Goal: Transaction & Acquisition: Purchase product/service

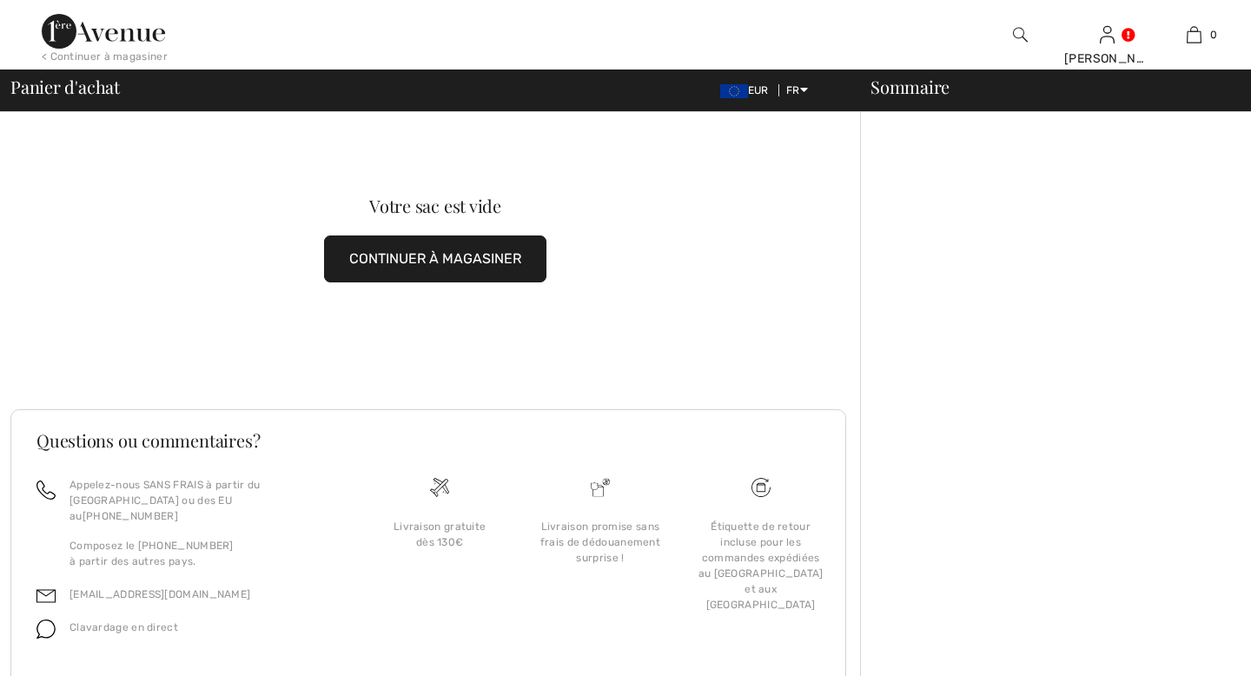
click at [432, 247] on button "CONTINUER À MAGASINER" at bounding box center [435, 258] width 222 height 47
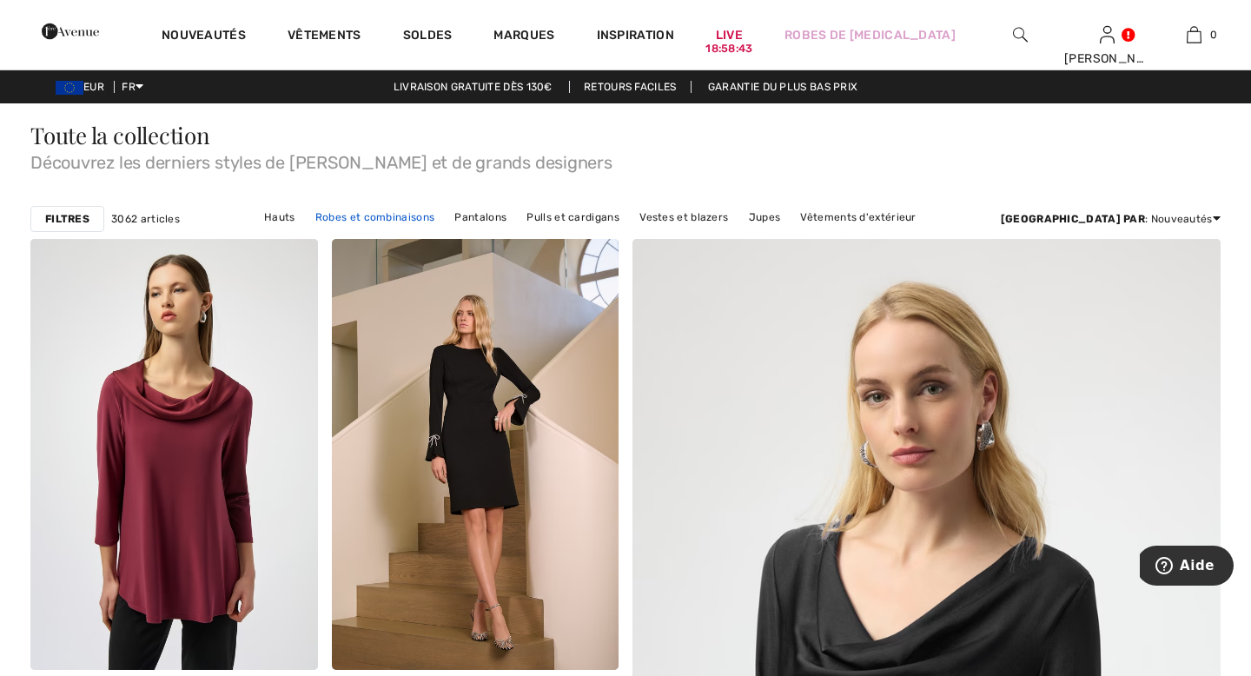
click at [397, 217] on link "Robes et combinaisons" at bounding box center [375, 217] width 136 height 23
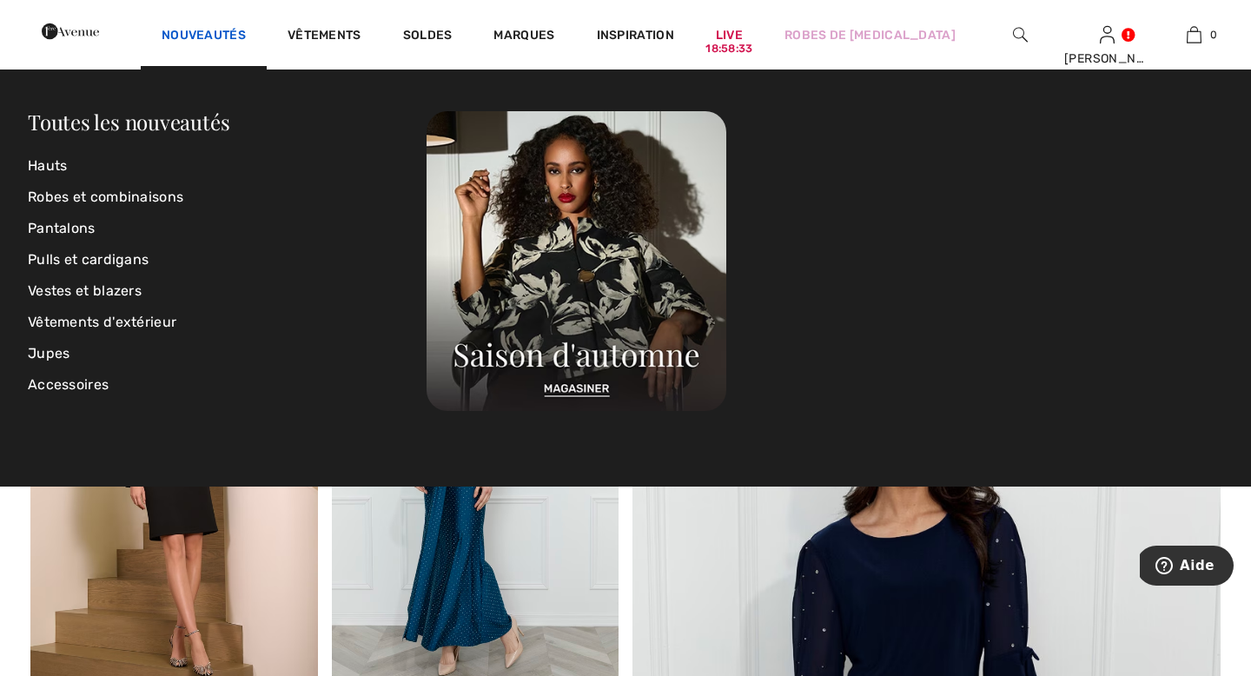
click at [246, 32] on link "Nouveautés" at bounding box center [204, 37] width 84 height 18
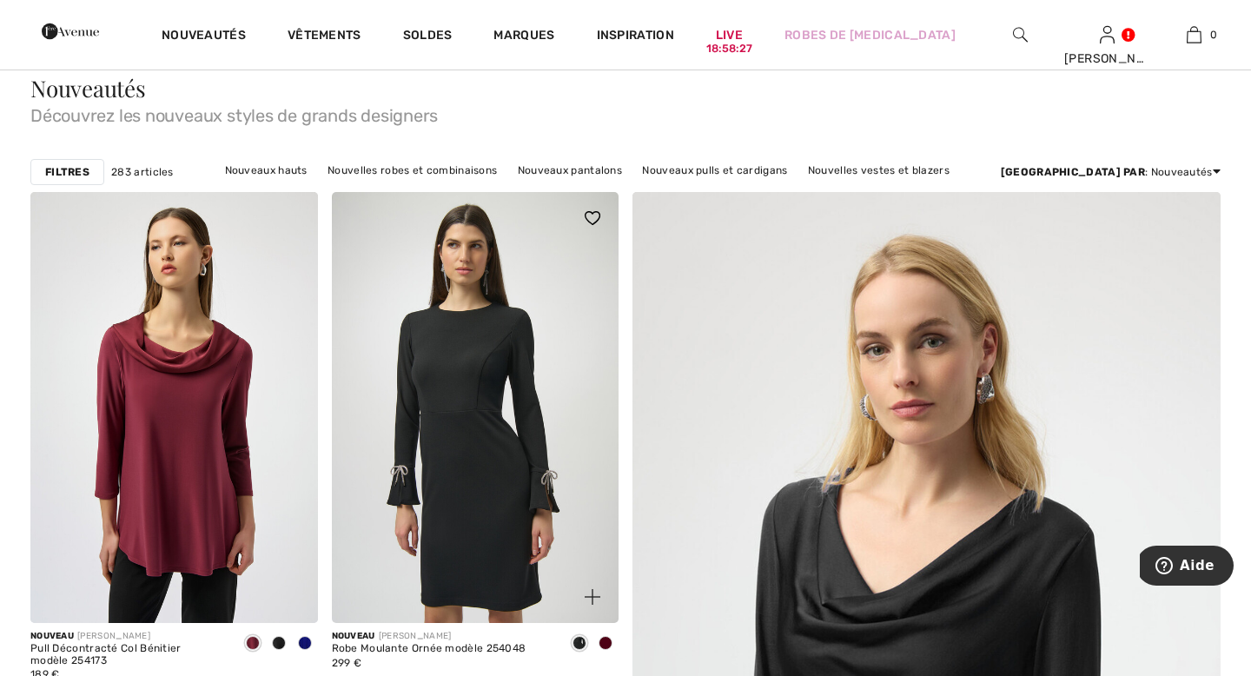
scroll to position [116, 0]
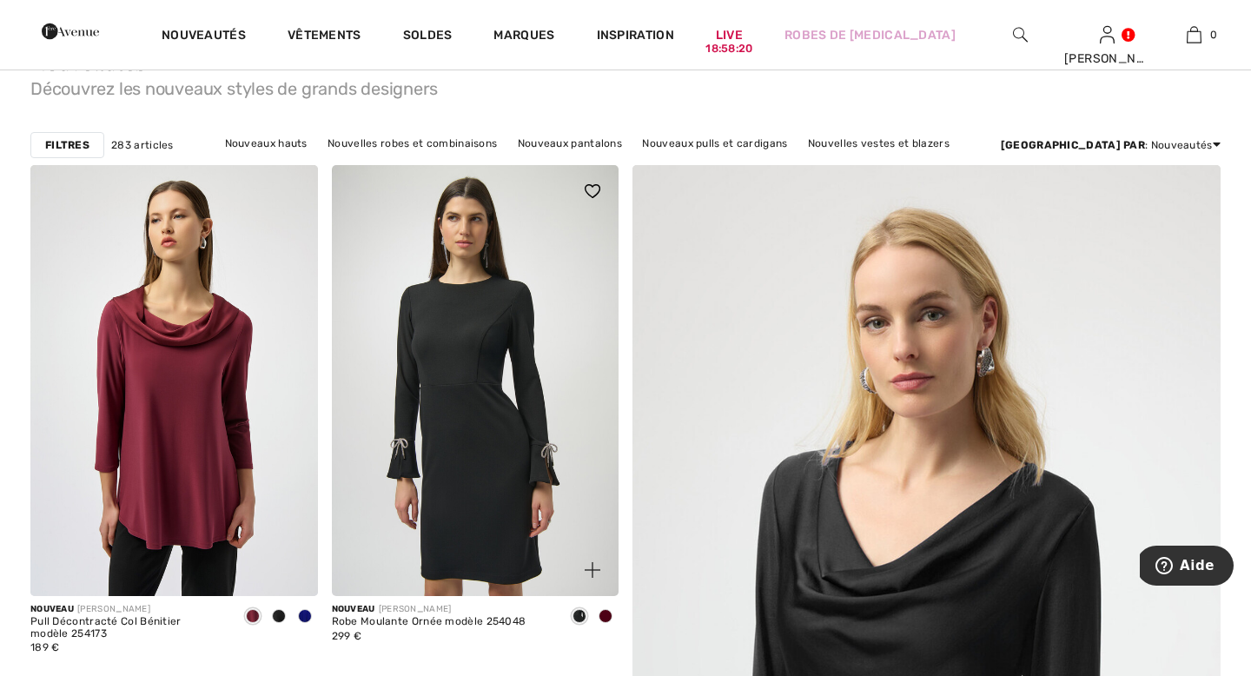
click at [526, 427] on img at bounding box center [476, 380] width 288 height 431
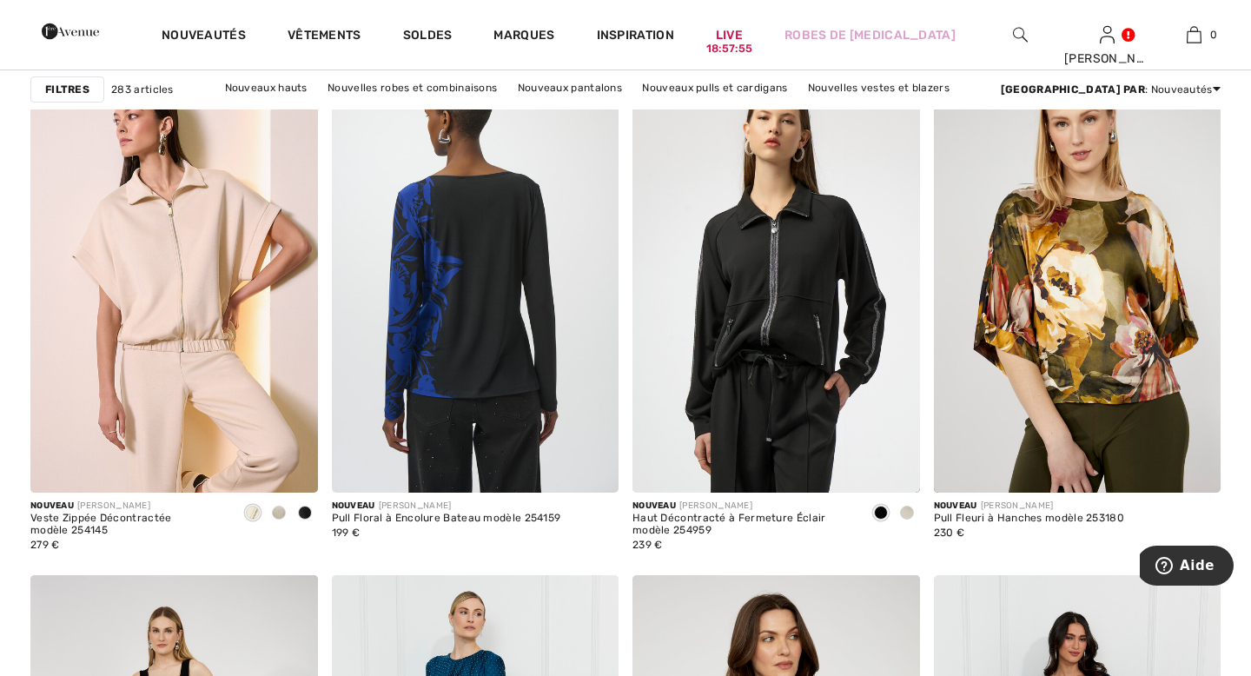
scroll to position [1254, 0]
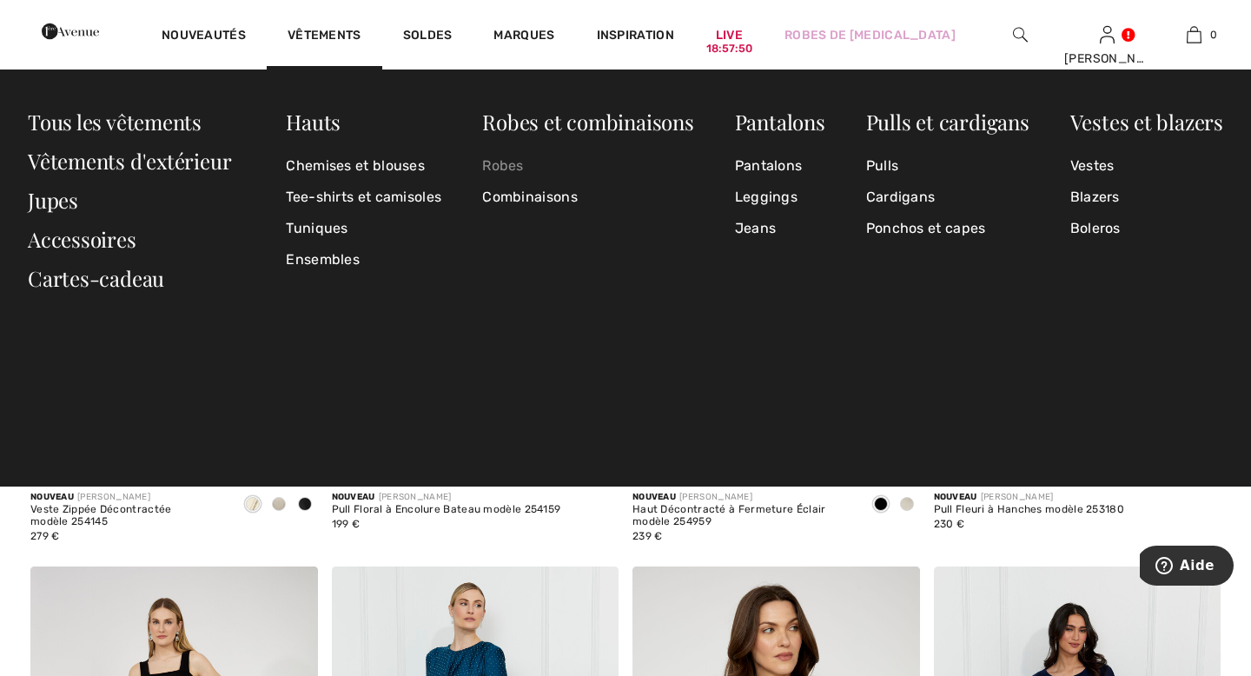
click at [497, 167] on link "Robes" at bounding box center [587, 165] width 211 height 31
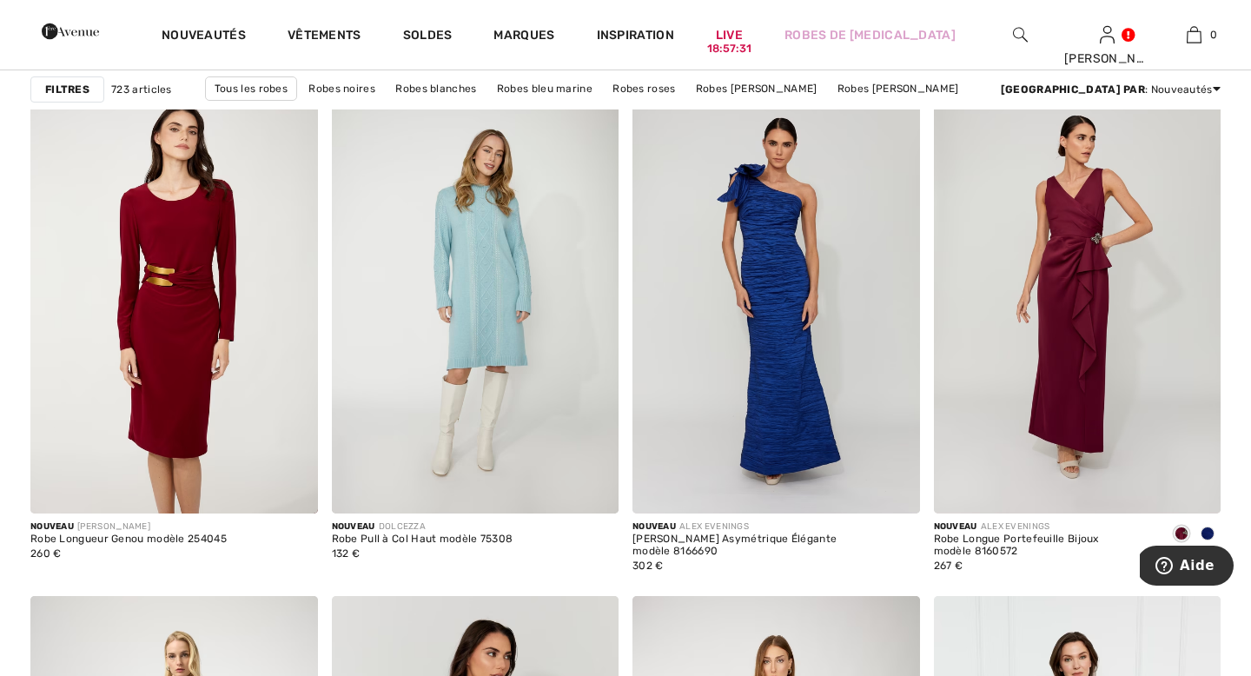
scroll to position [1201, 0]
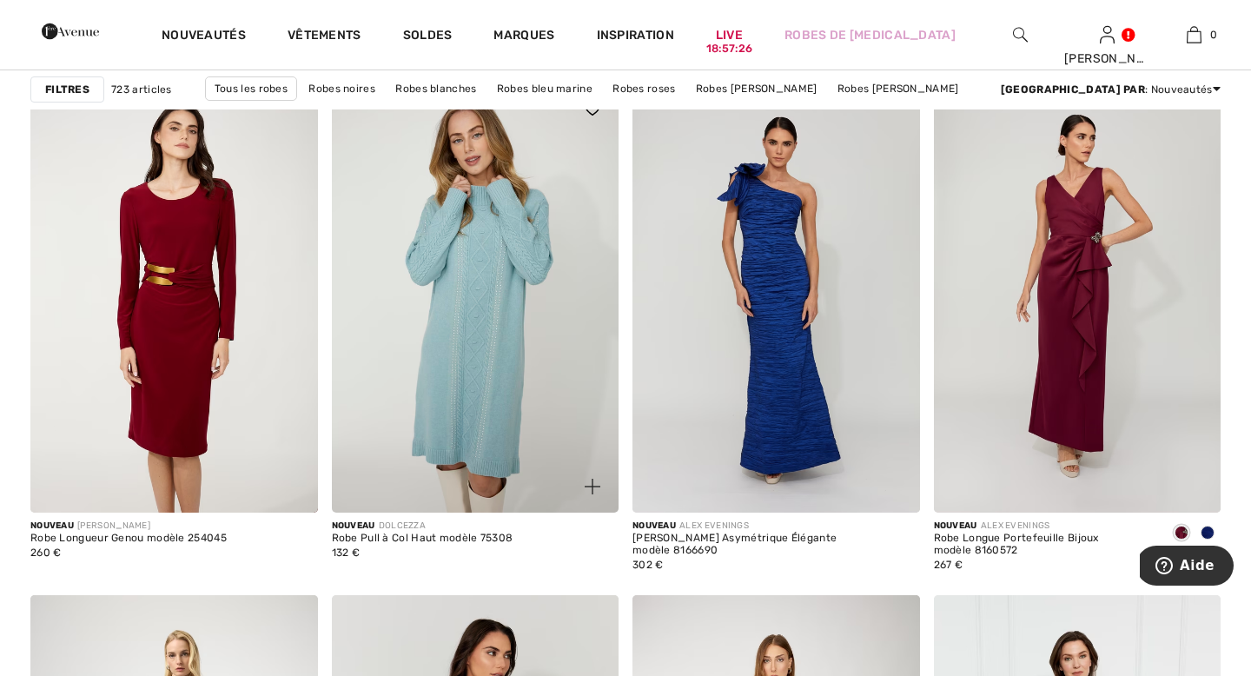
click at [489, 289] on img at bounding box center [476, 298] width 288 height 431
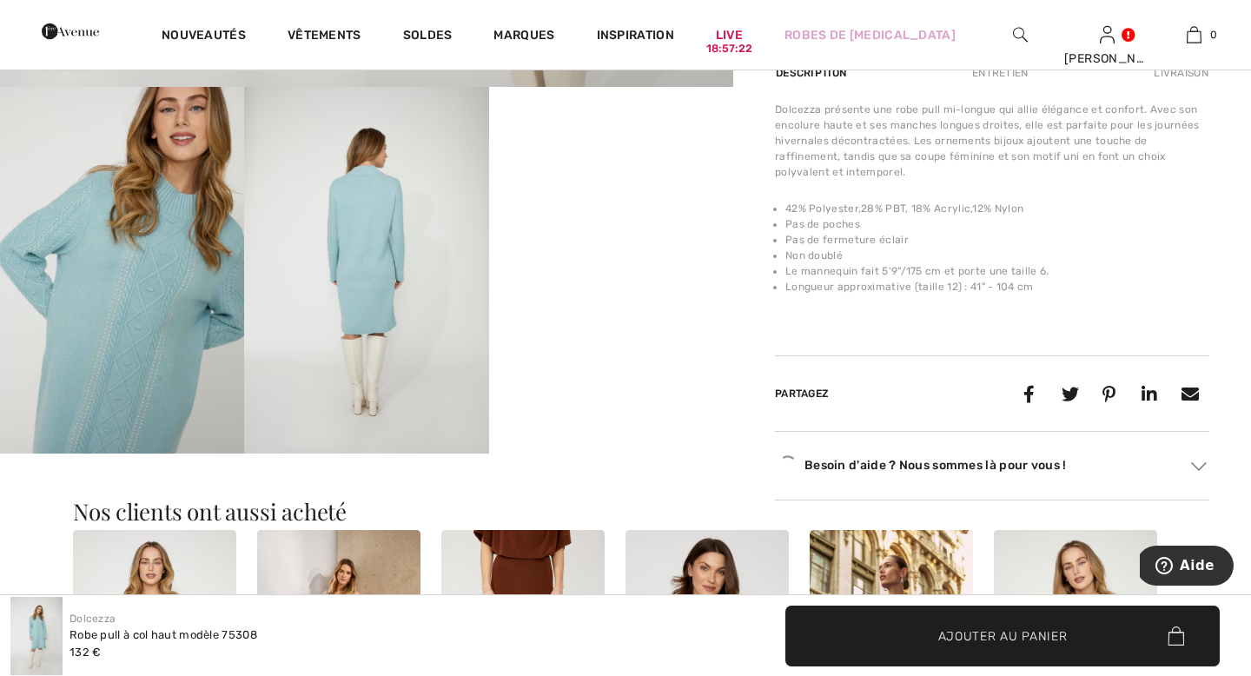
scroll to position [577, 0]
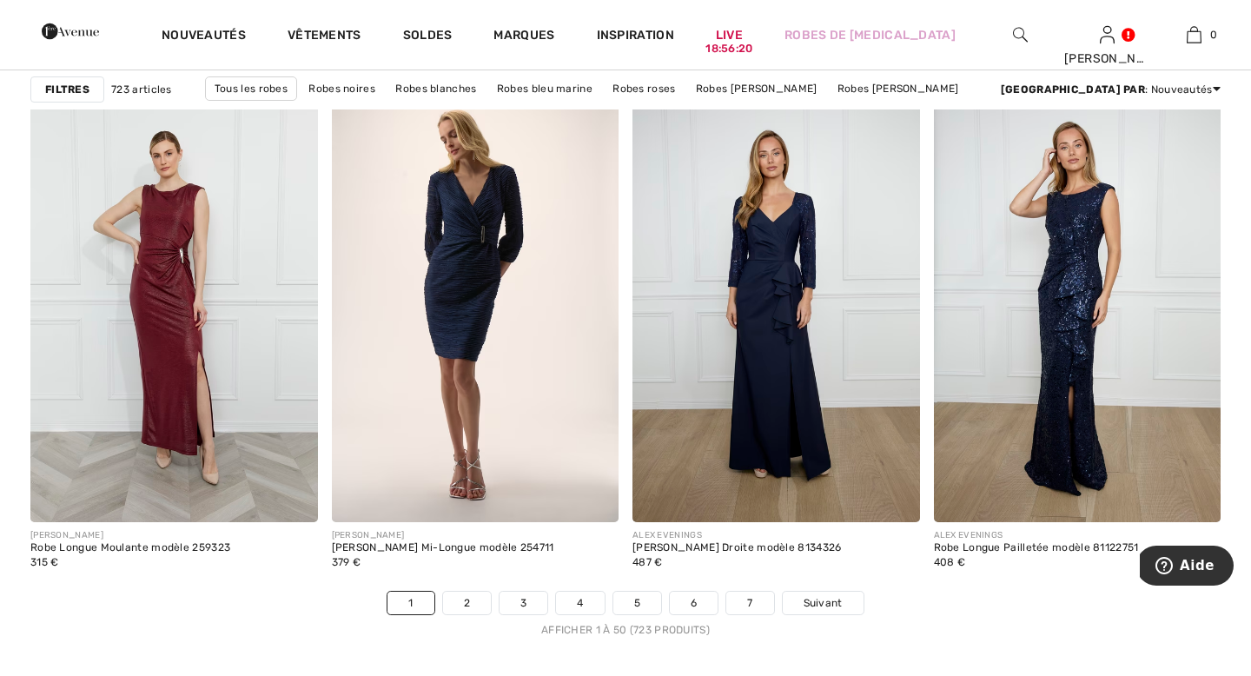
scroll to position [7437, 0]
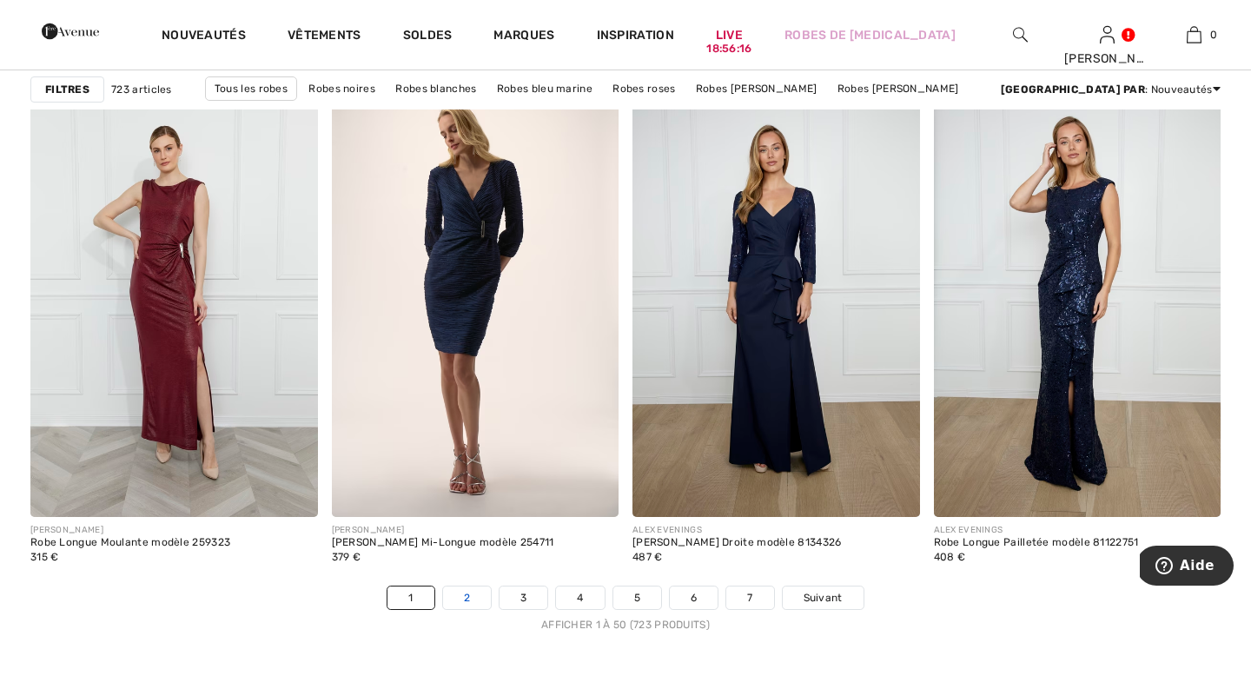
click at [476, 593] on link "2" at bounding box center [467, 597] width 48 height 23
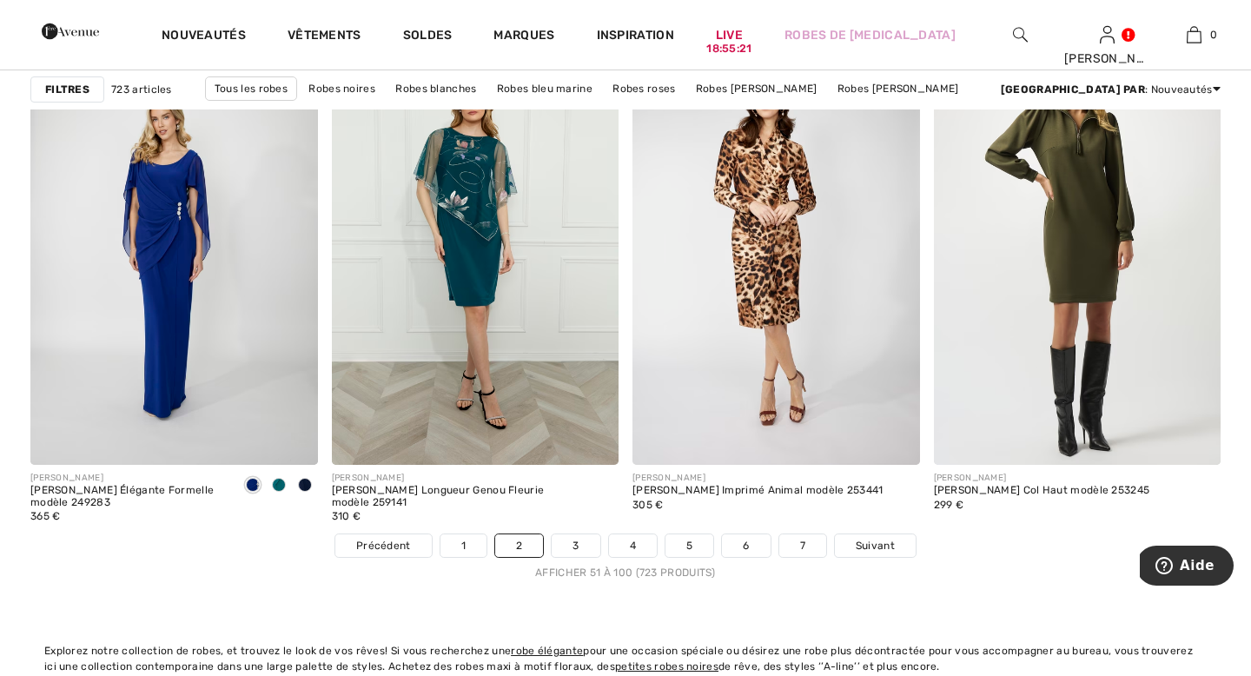
scroll to position [7515, 0]
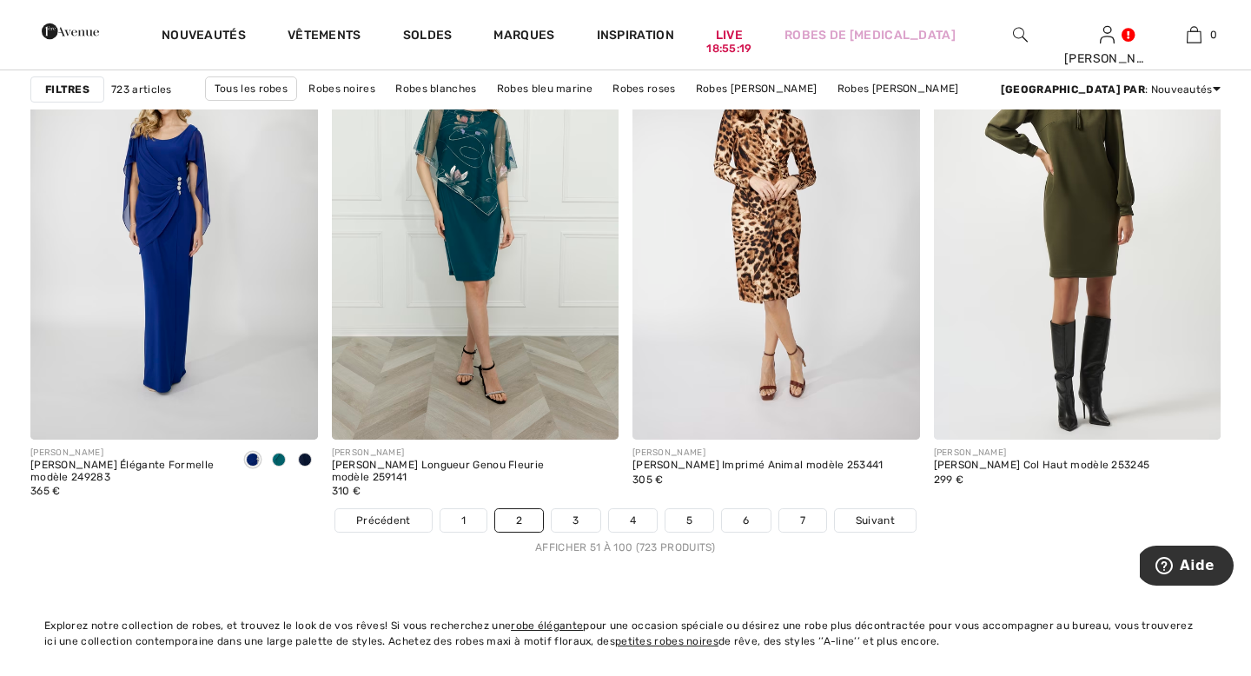
click at [568, 532] on li "3" at bounding box center [576, 520] width 50 height 24
click at [568, 527] on link "3" at bounding box center [576, 520] width 48 height 23
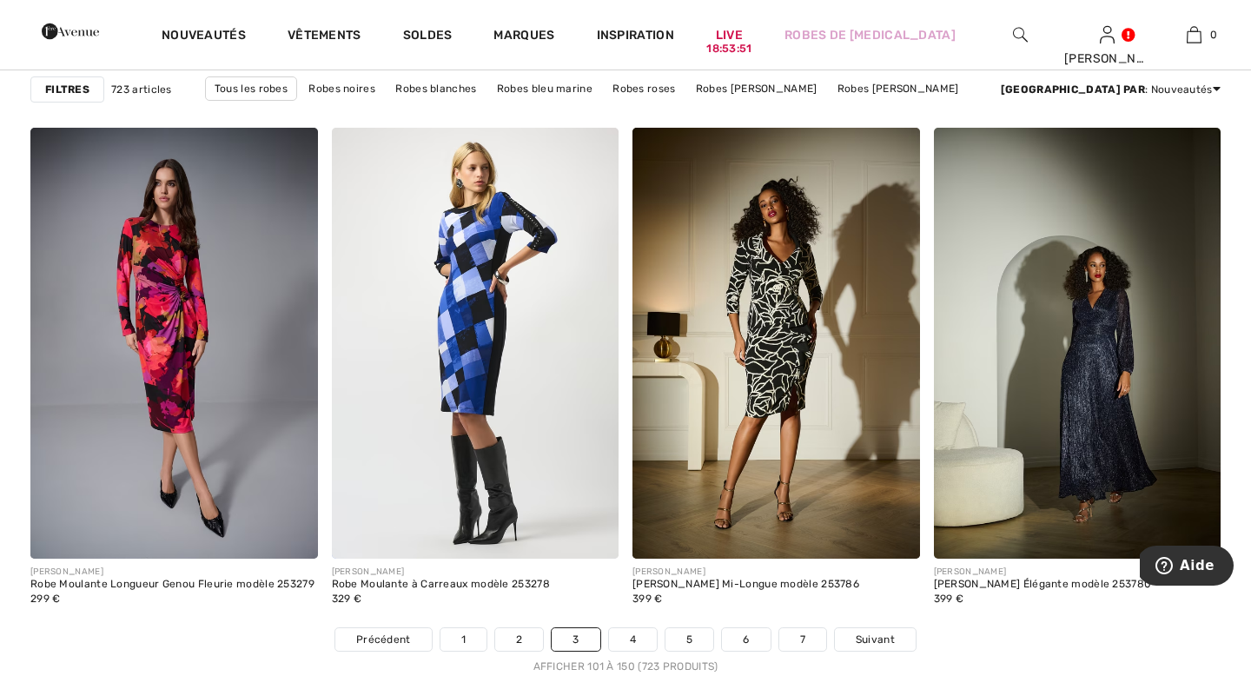
scroll to position [7406, 0]
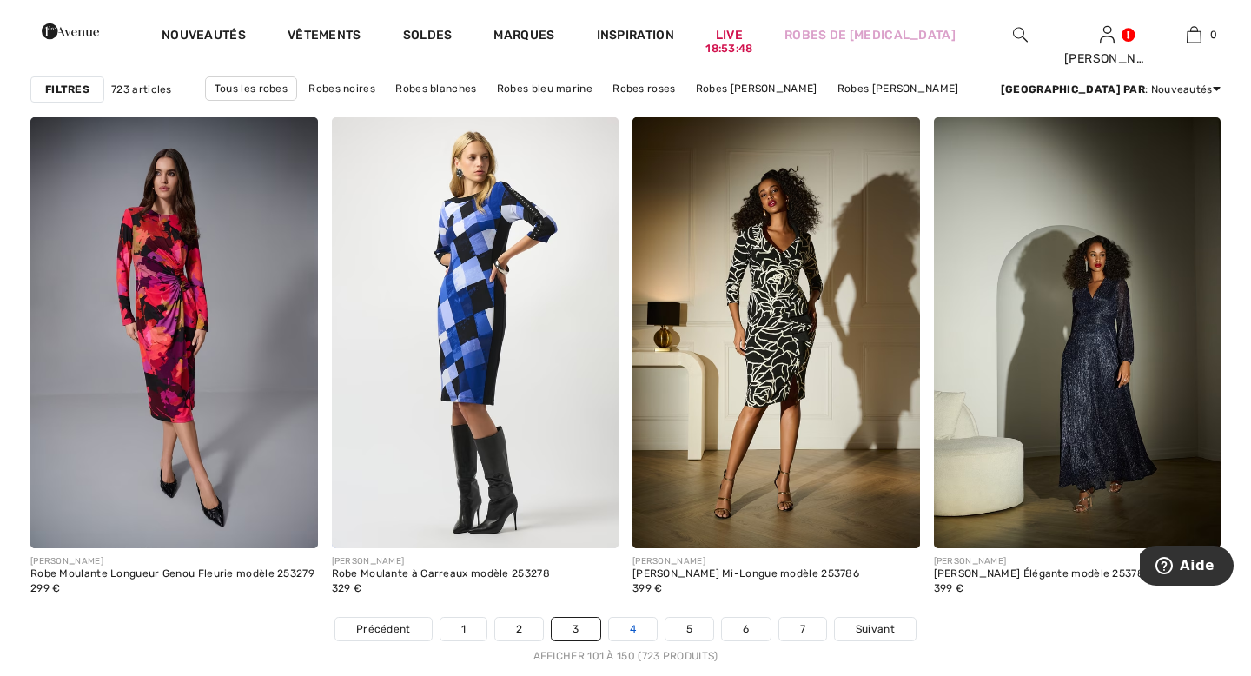
click at [625, 626] on link "4" at bounding box center [633, 629] width 48 height 23
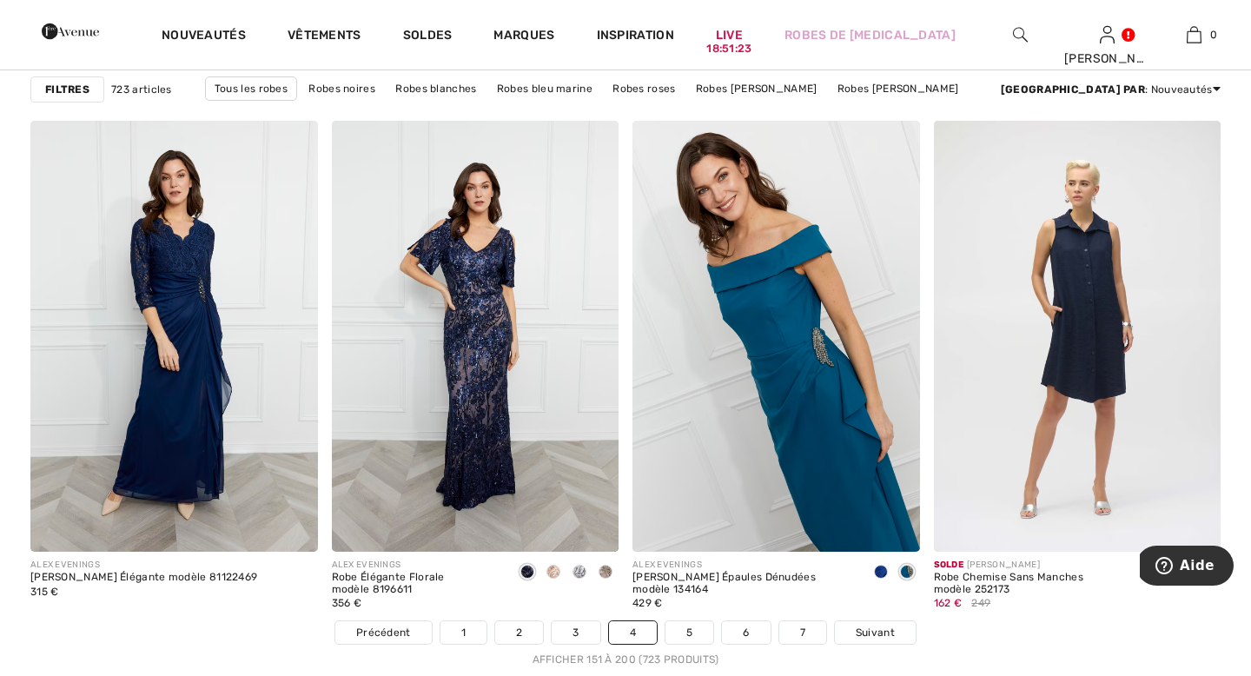
scroll to position [7406, 0]
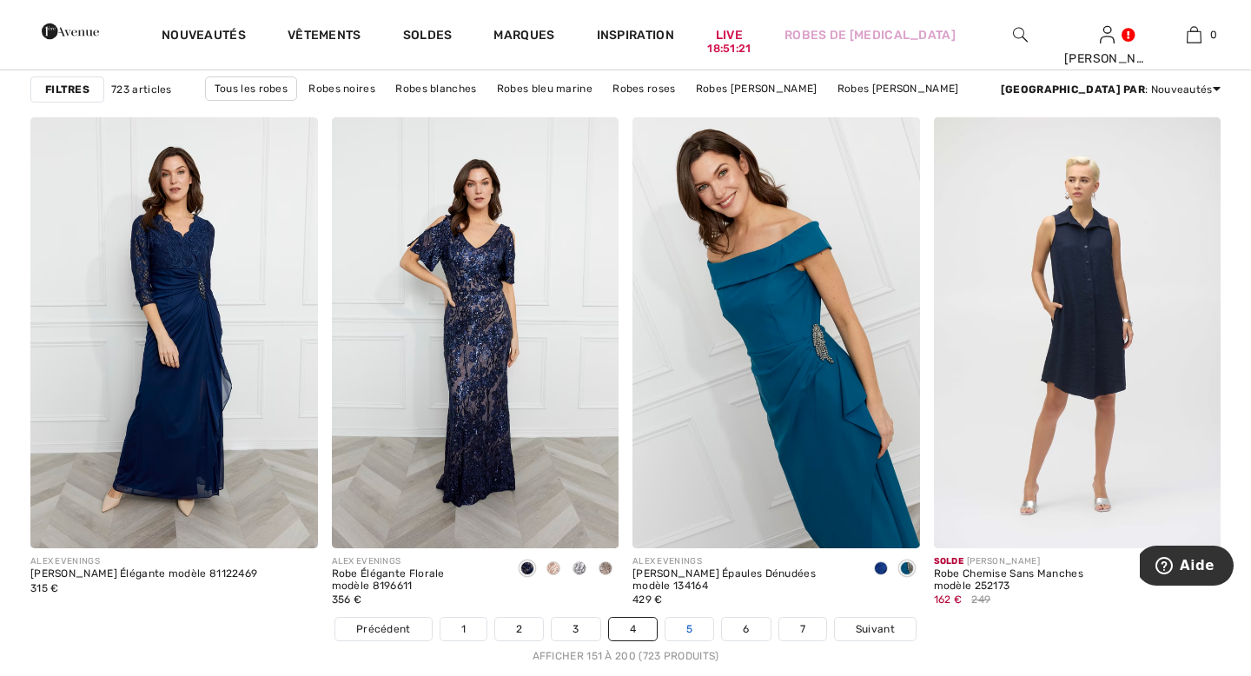
click at [685, 630] on link "5" at bounding box center [690, 629] width 48 height 23
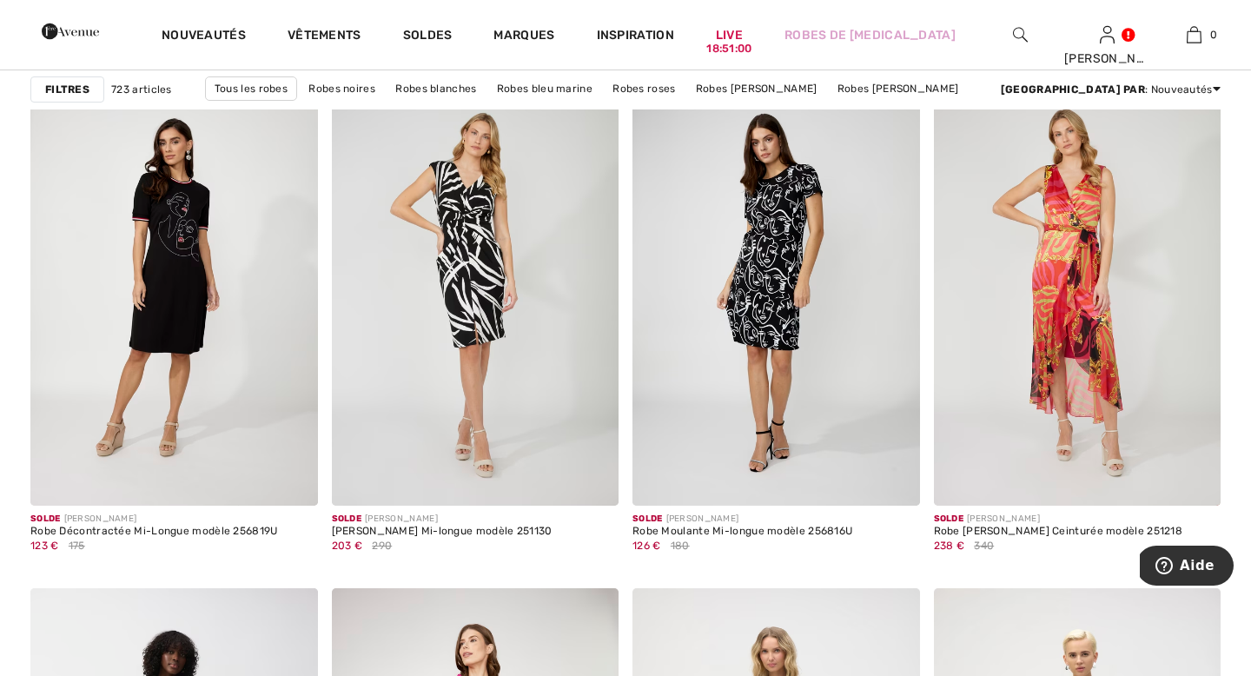
scroll to position [1189, 0]
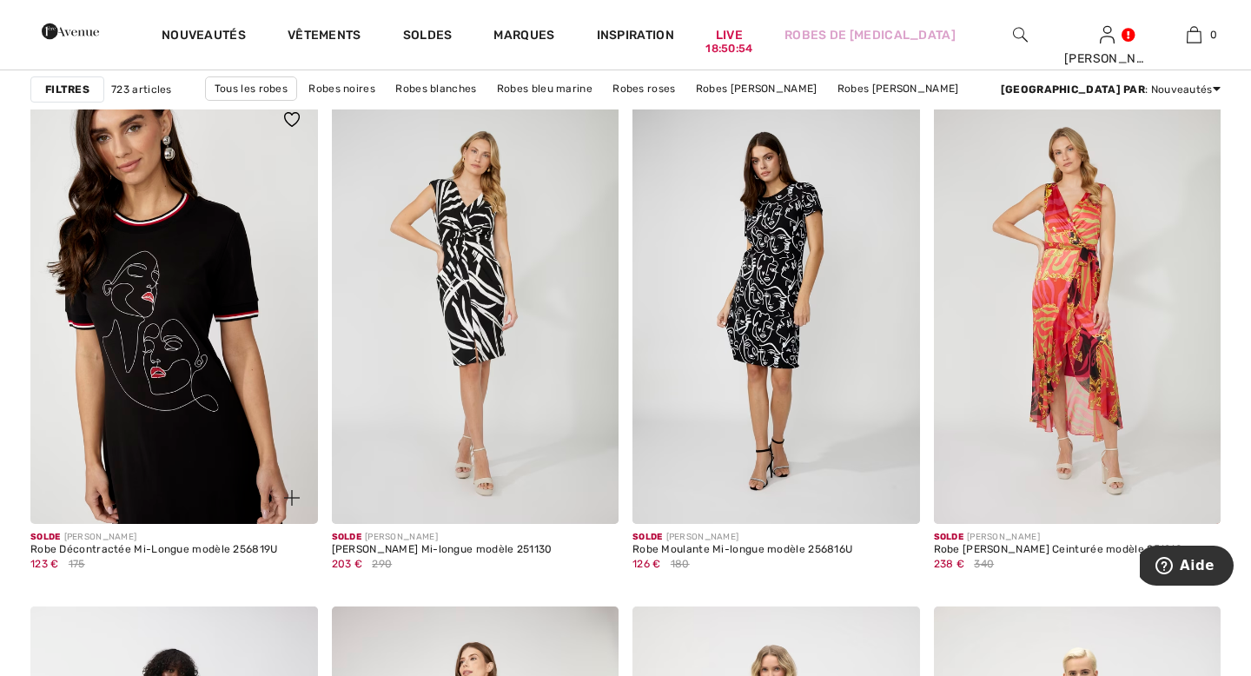
click at [209, 312] on img at bounding box center [174, 309] width 288 height 431
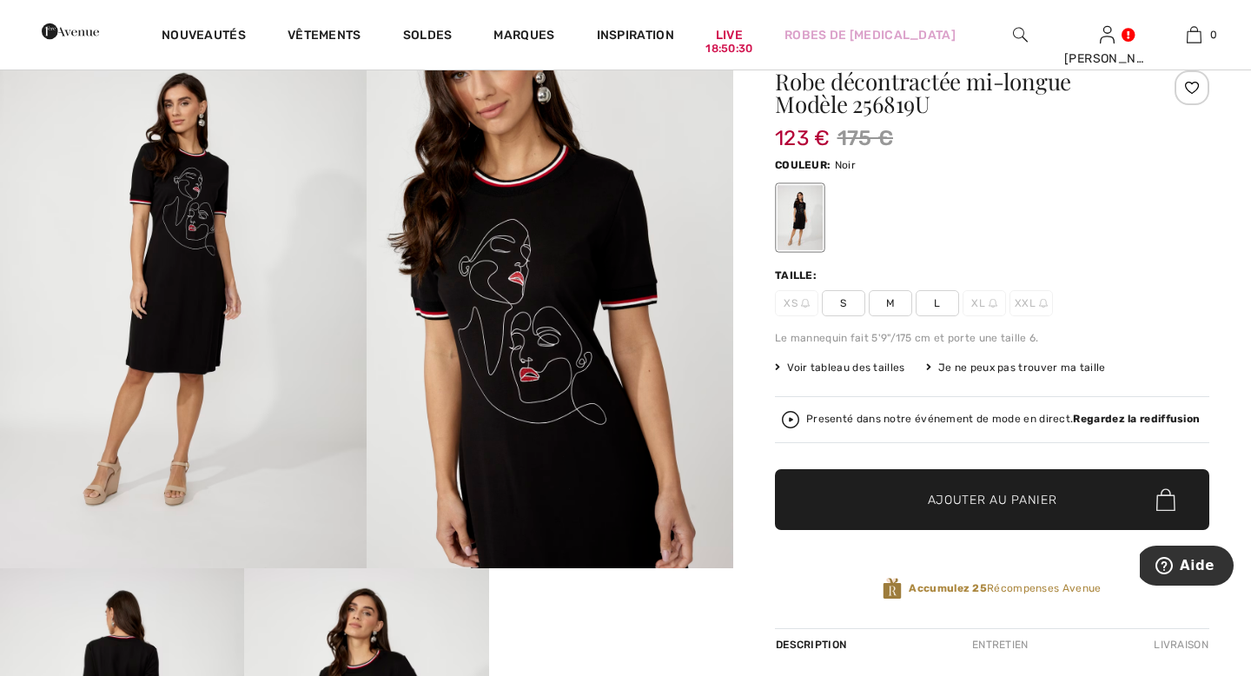
scroll to position [93, 0]
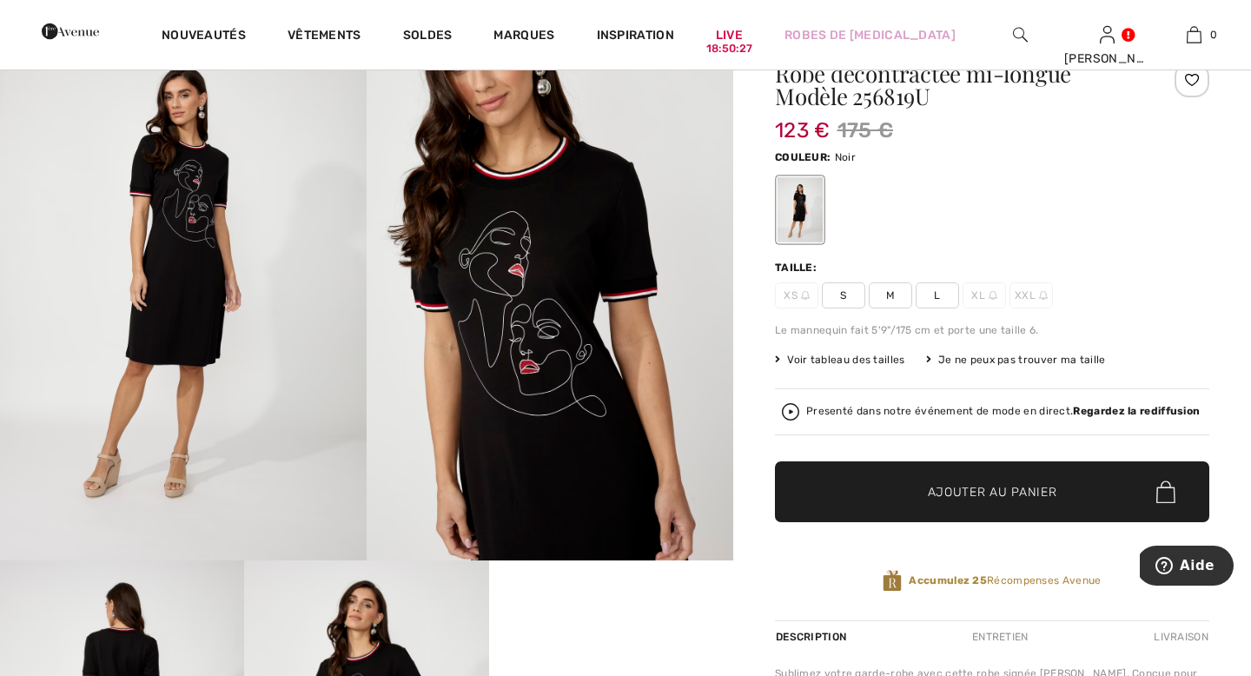
click at [889, 354] on span "Voir tableau des tailles" at bounding box center [840, 360] width 130 height 16
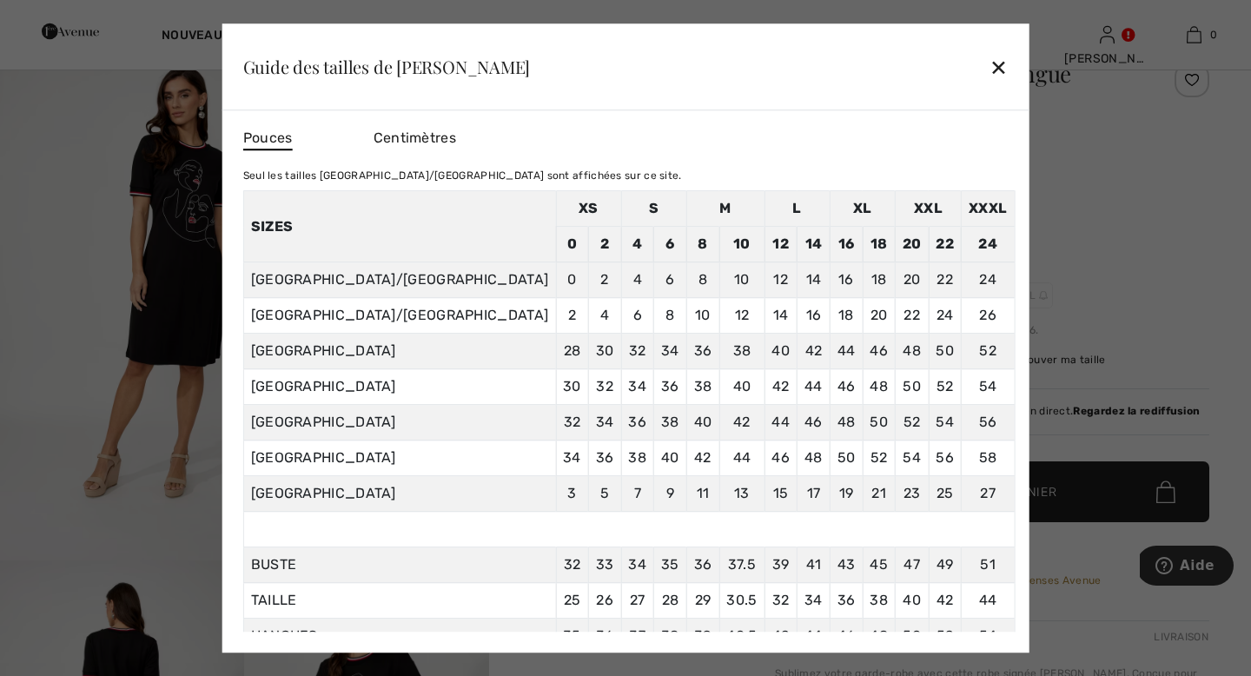
click at [990, 67] on div "✕" at bounding box center [999, 67] width 18 height 36
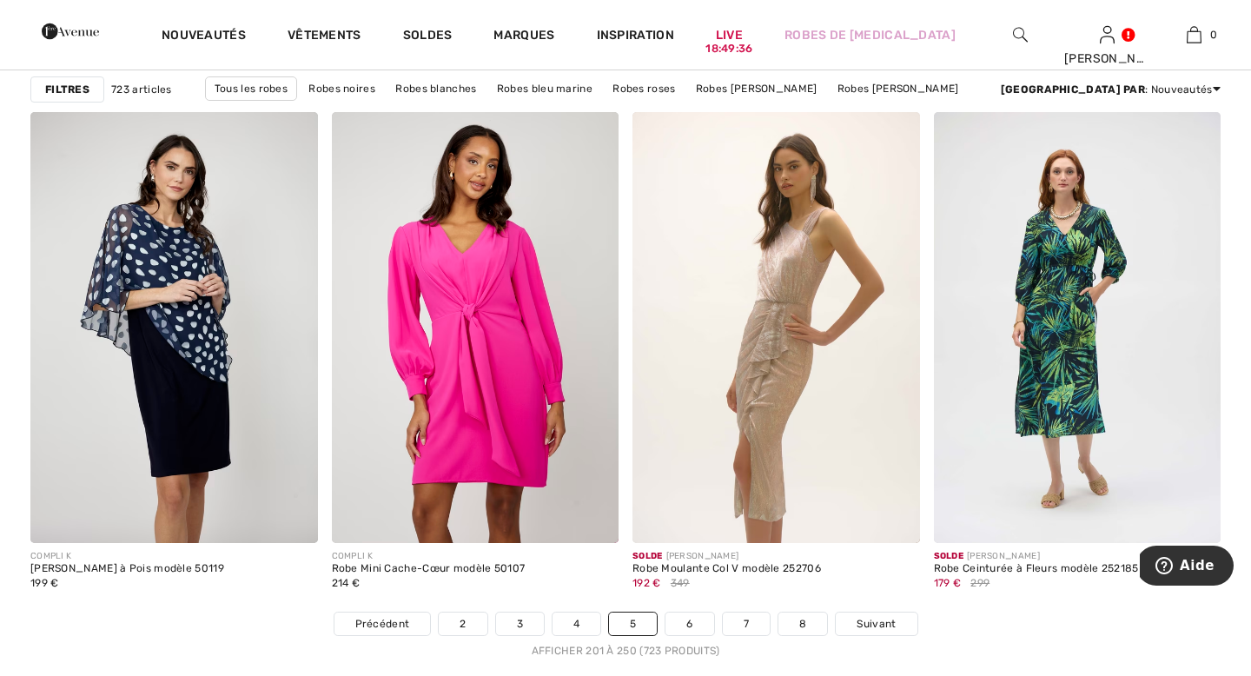
scroll to position [7406, 0]
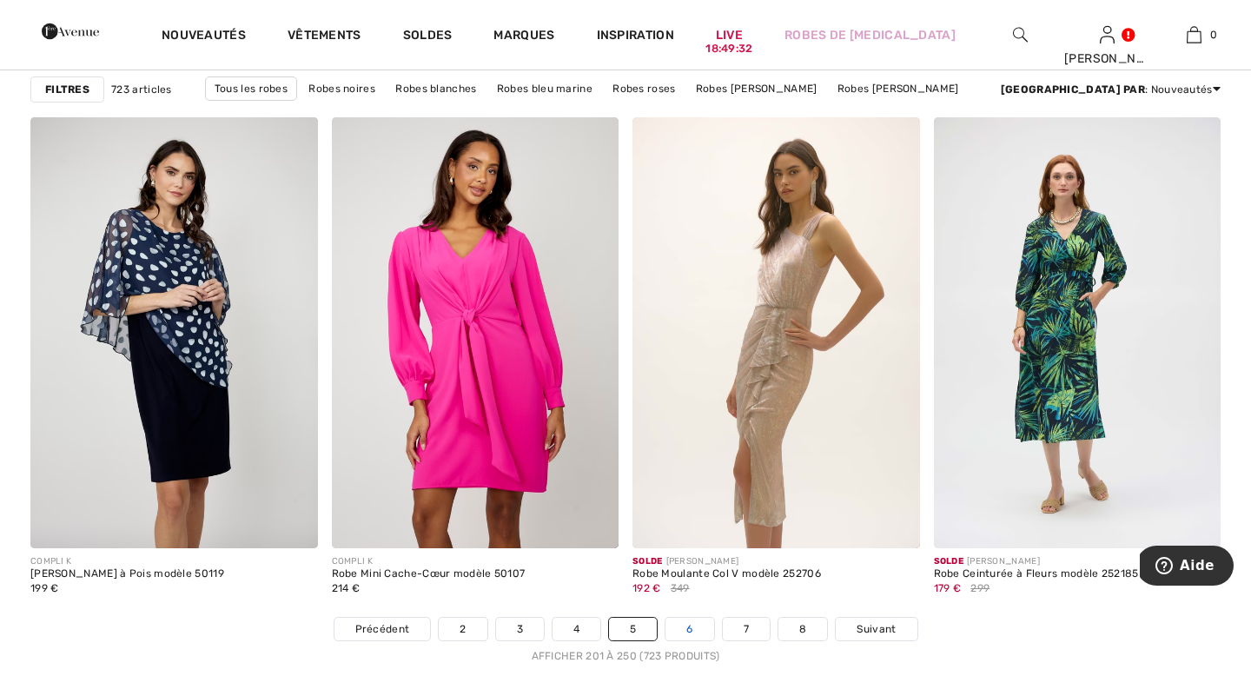
click at [701, 622] on link "6" at bounding box center [690, 629] width 48 height 23
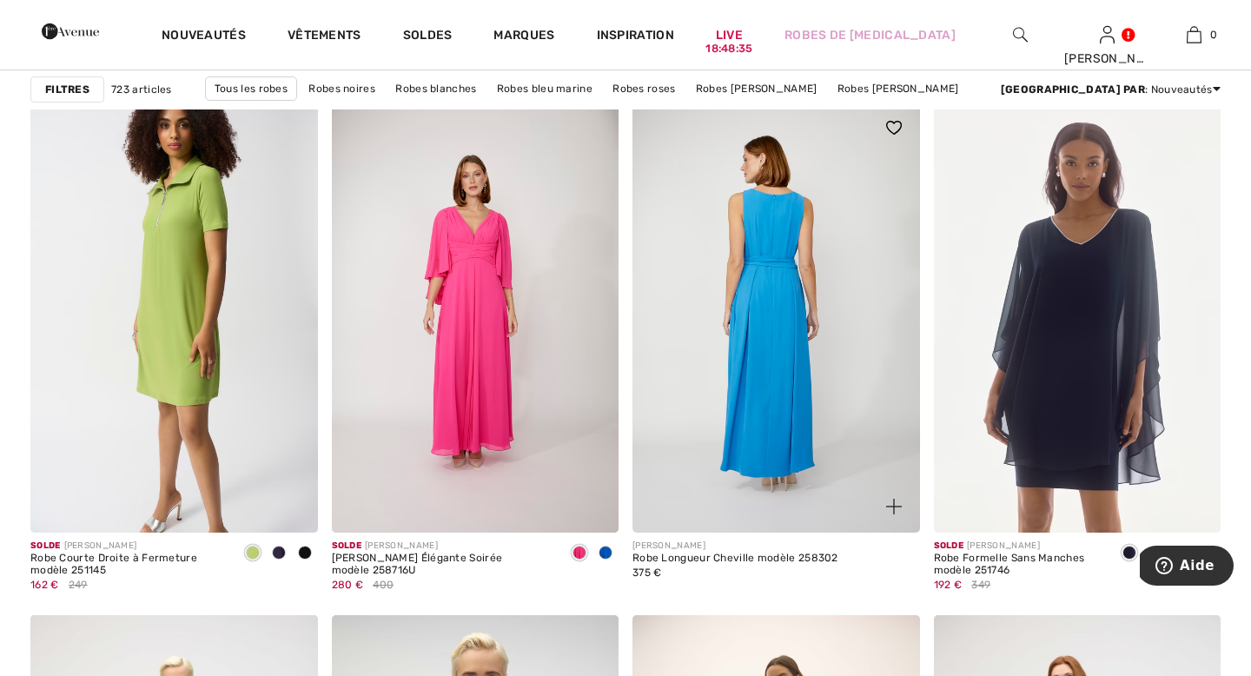
scroll to position [6901, 0]
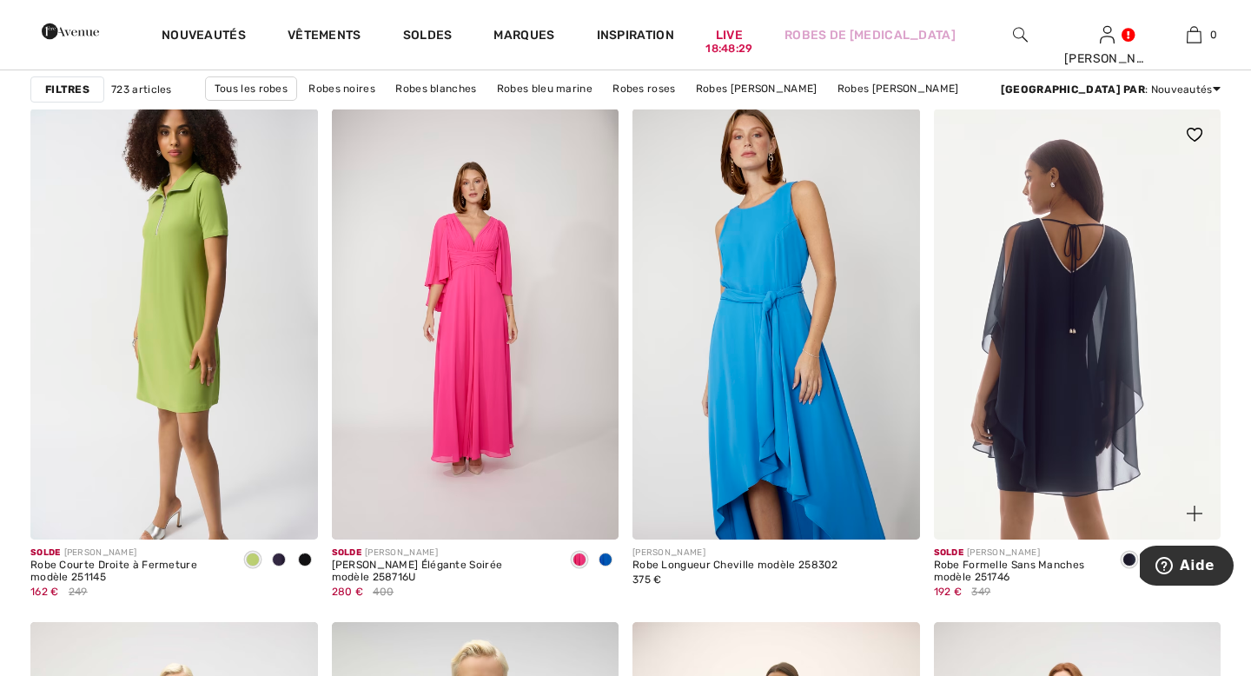
click at [1141, 353] on img at bounding box center [1078, 324] width 288 height 431
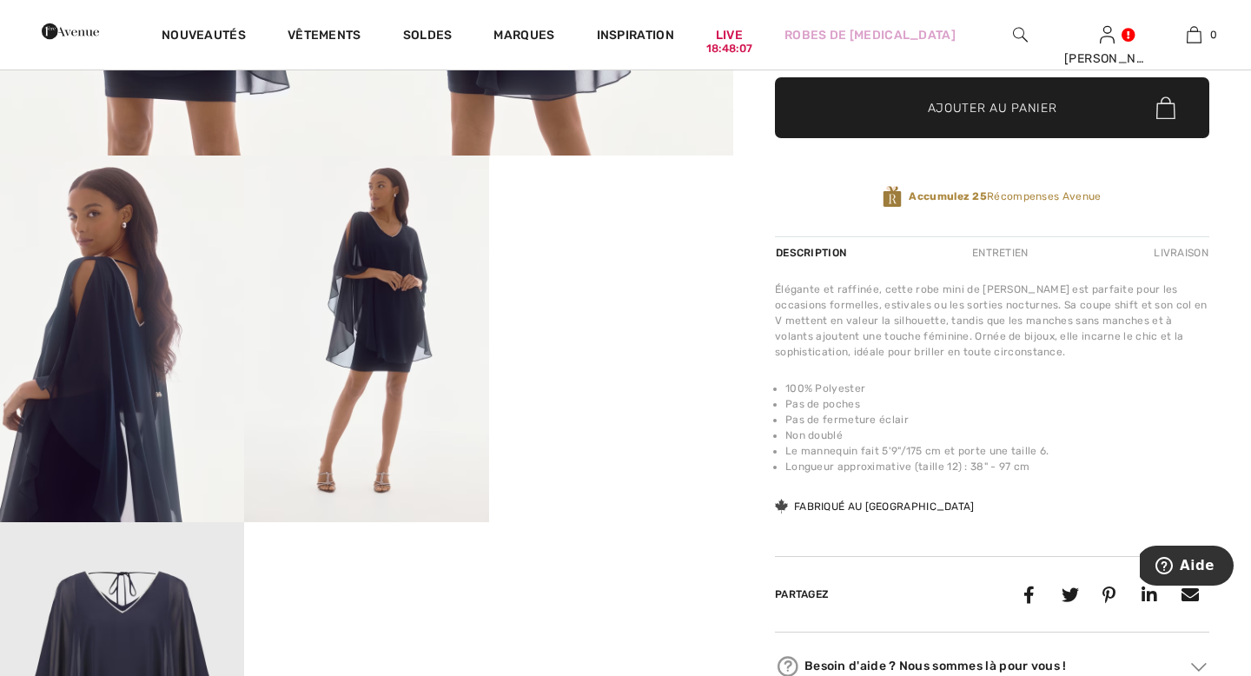
scroll to position [498, 0]
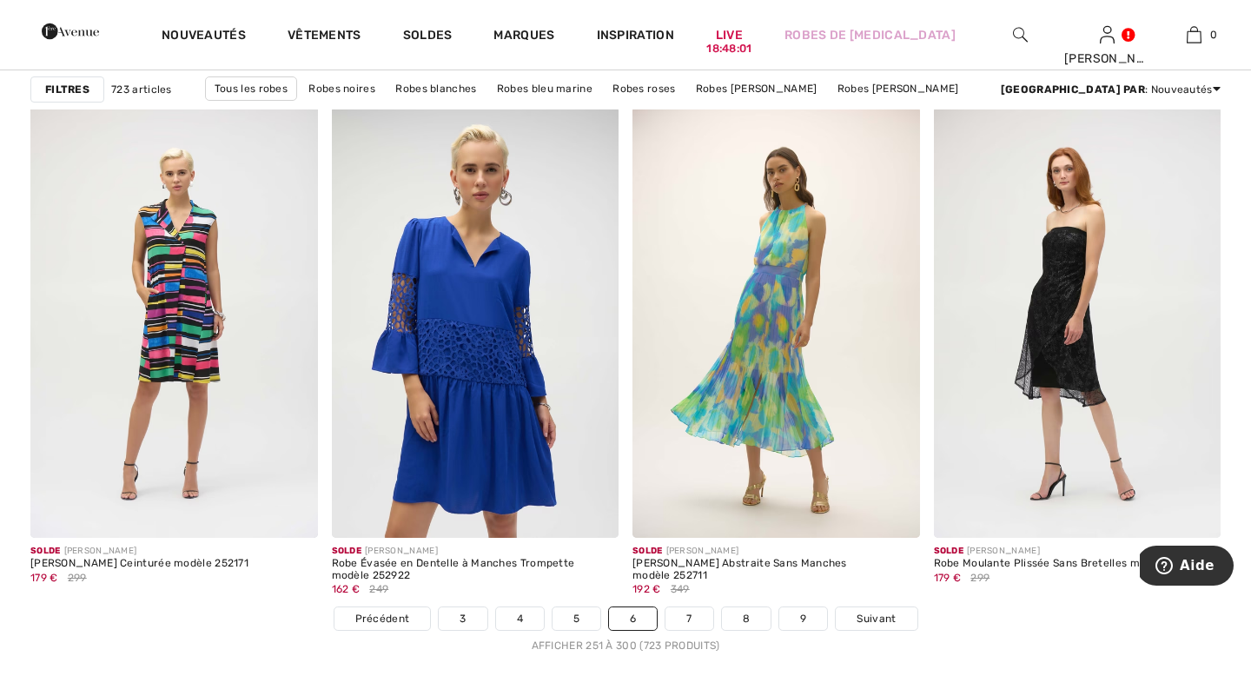
scroll to position [7456, 0]
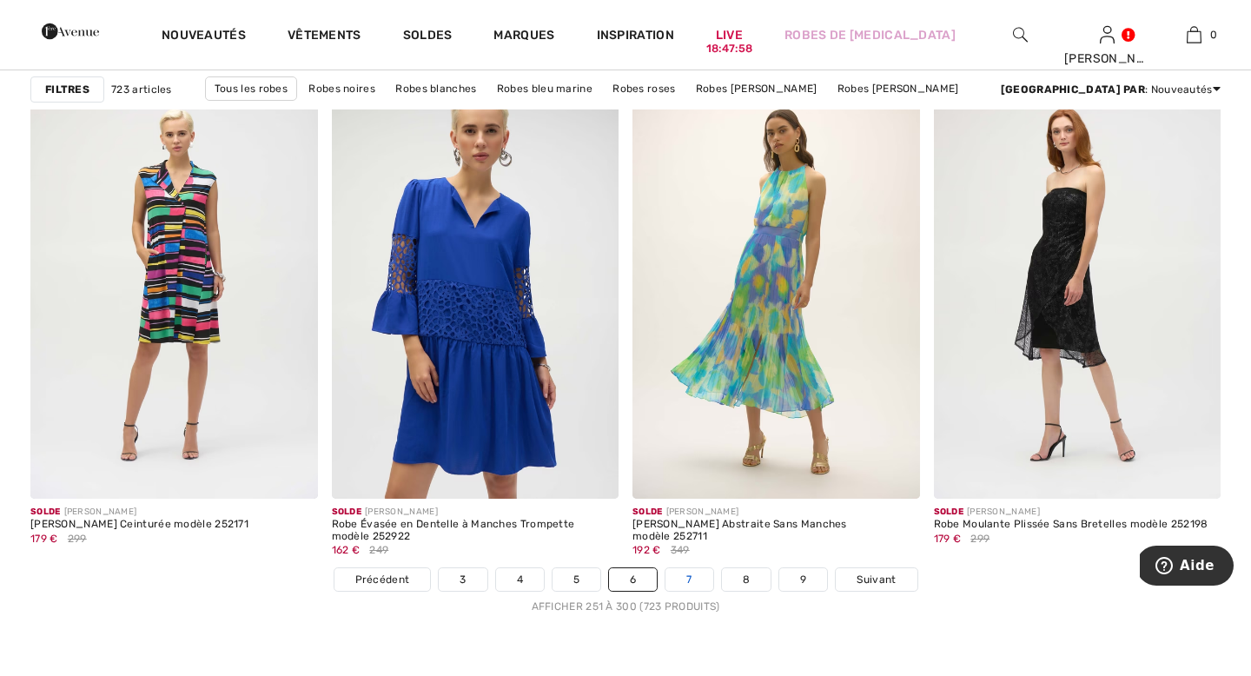
click at [687, 575] on link "7" at bounding box center [689, 579] width 47 height 23
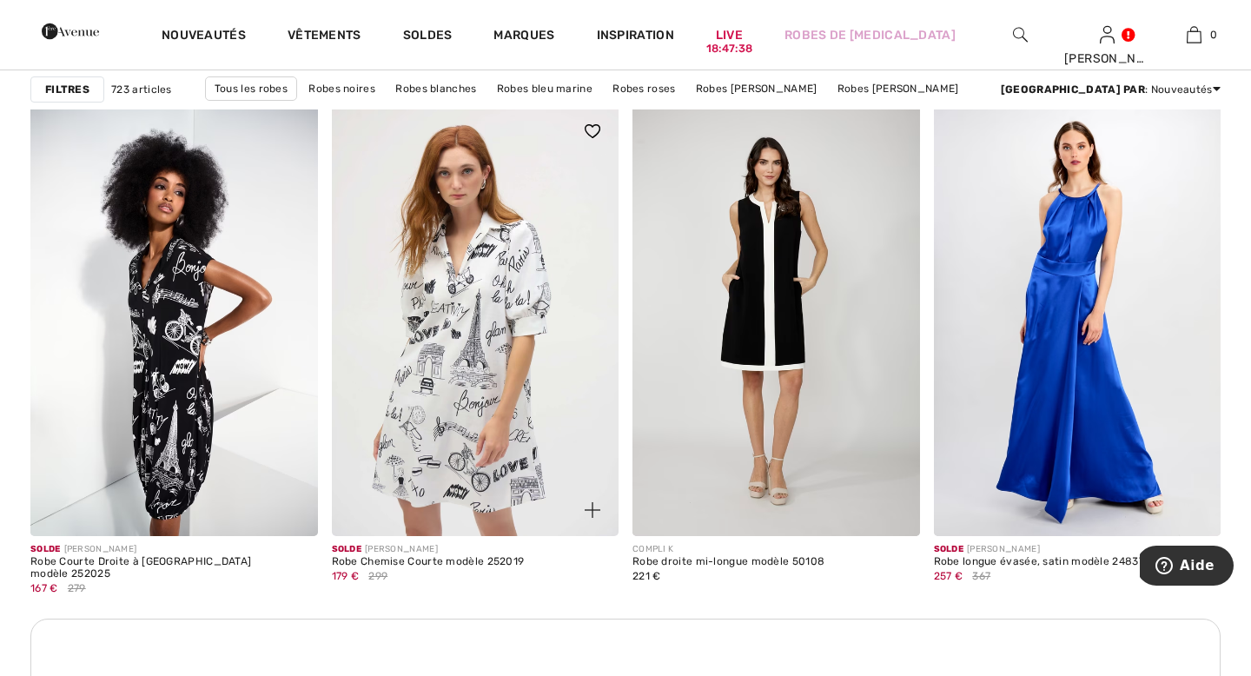
scroll to position [1693, 0]
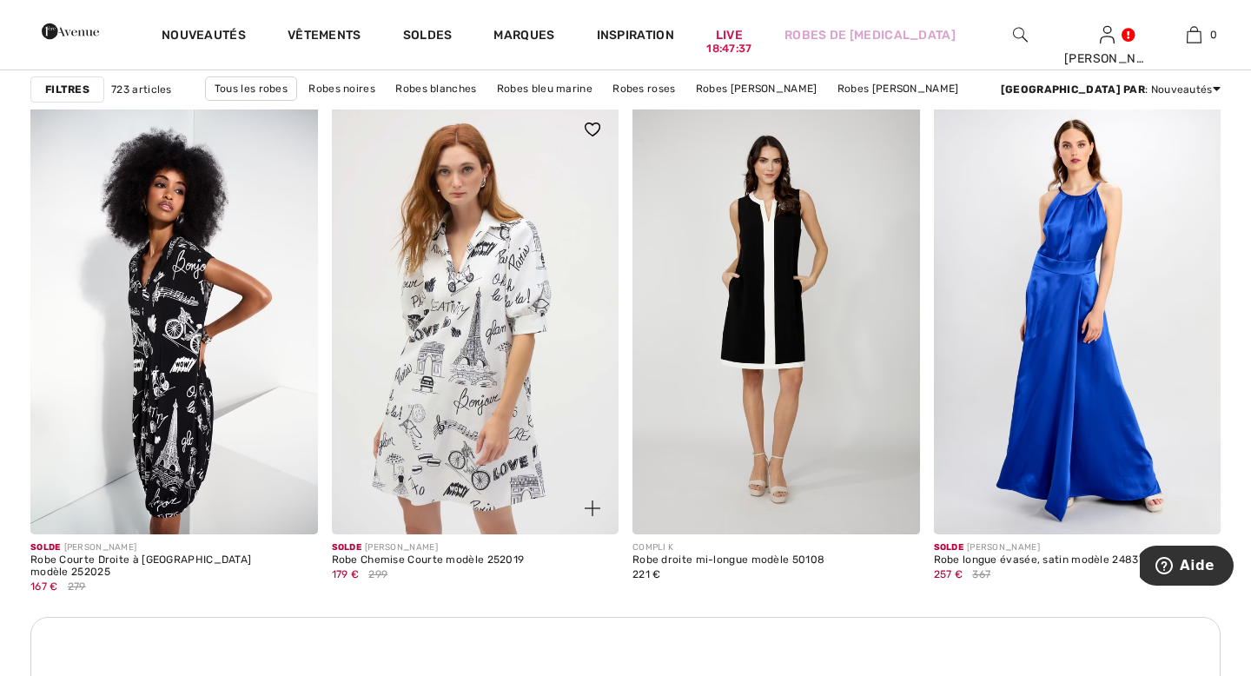
click at [507, 401] on img at bounding box center [476, 318] width 288 height 431
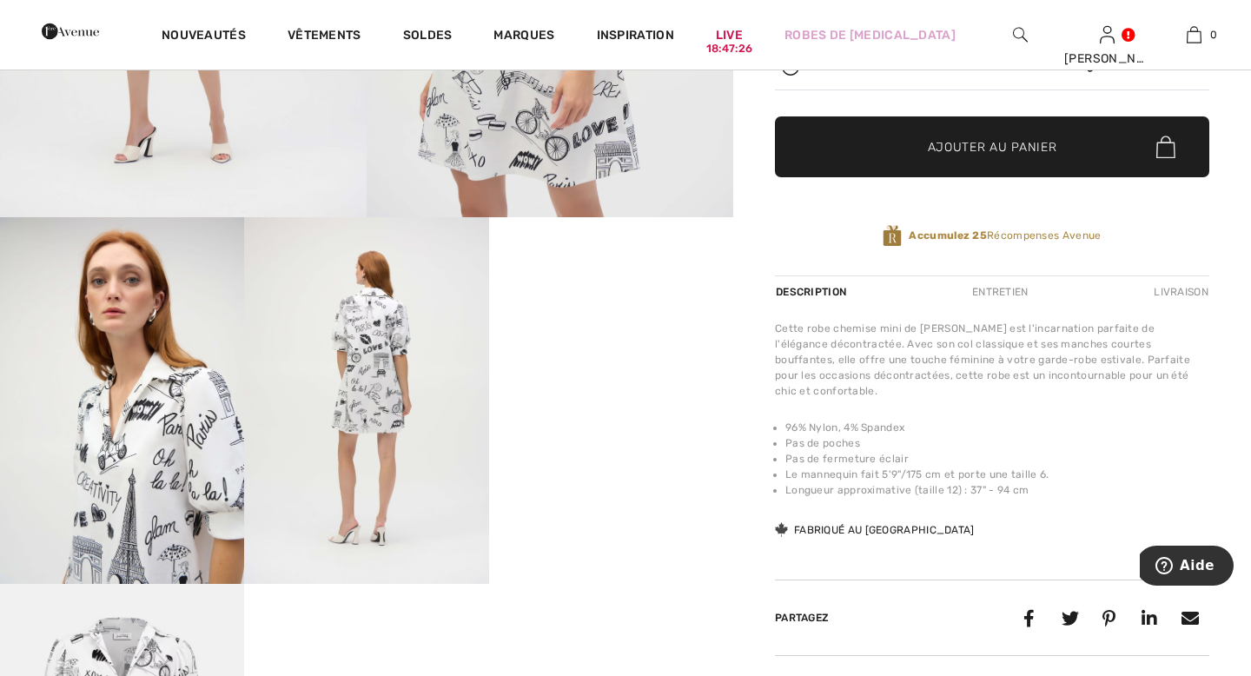
scroll to position [438, 0]
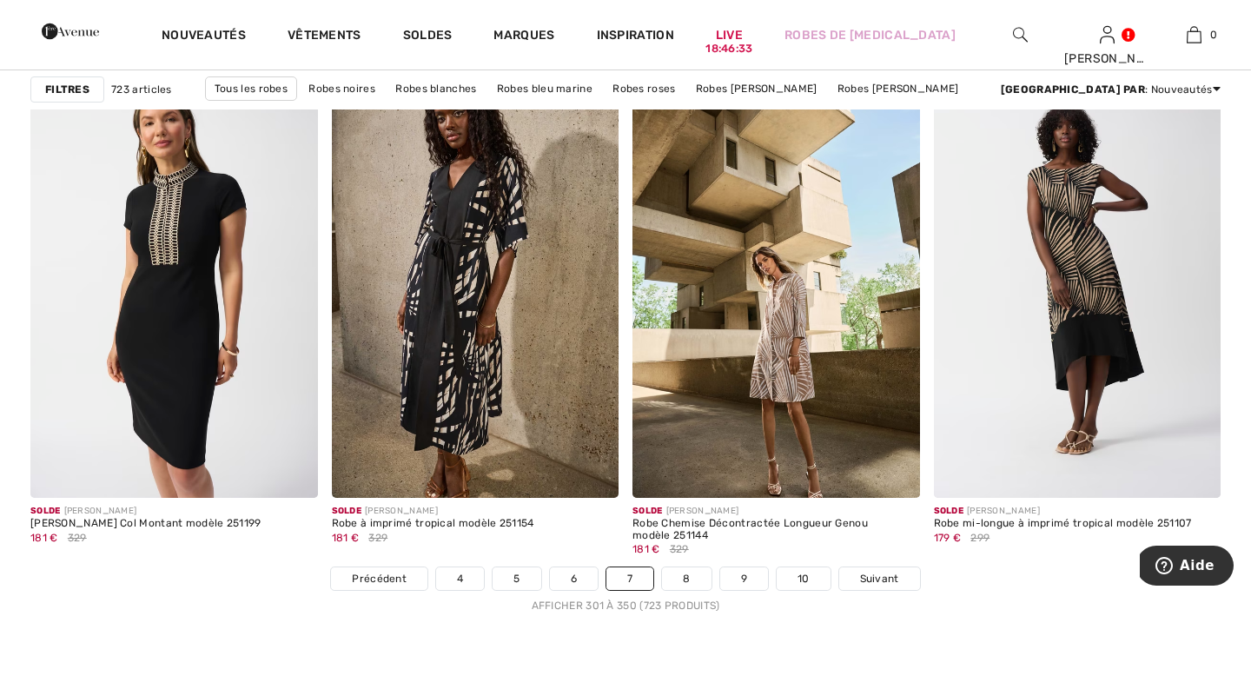
scroll to position [7460, 0]
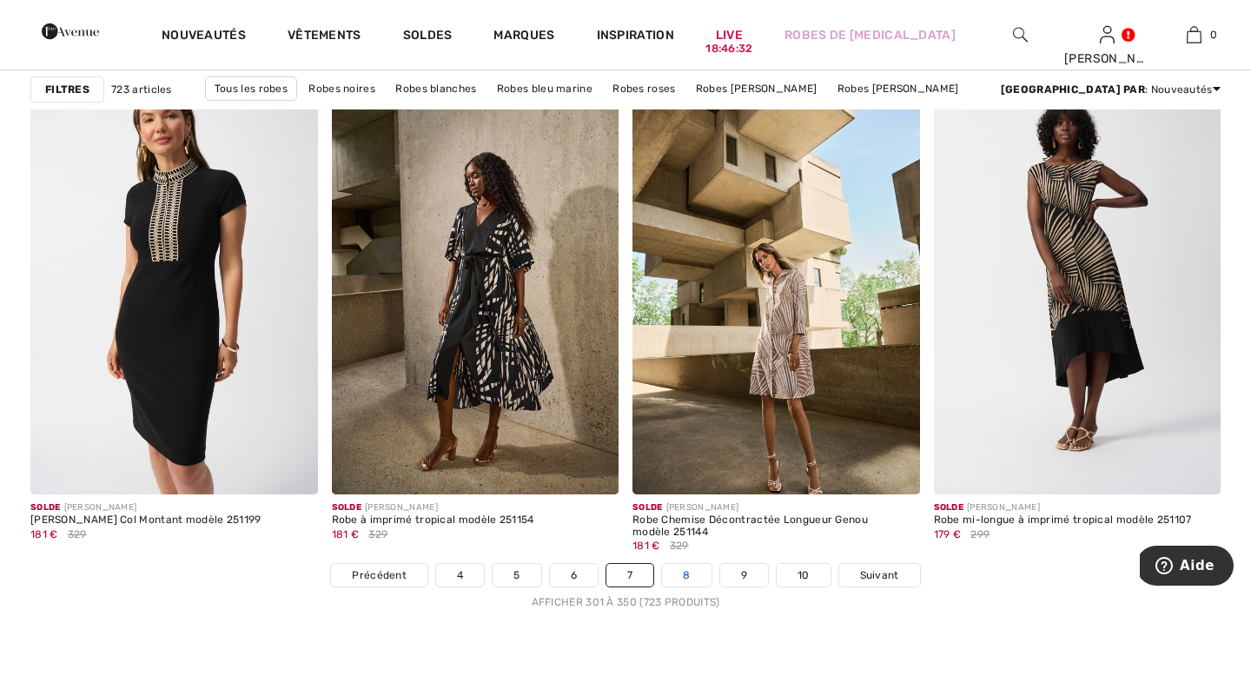
click at [693, 566] on link "8" at bounding box center [686, 575] width 49 height 23
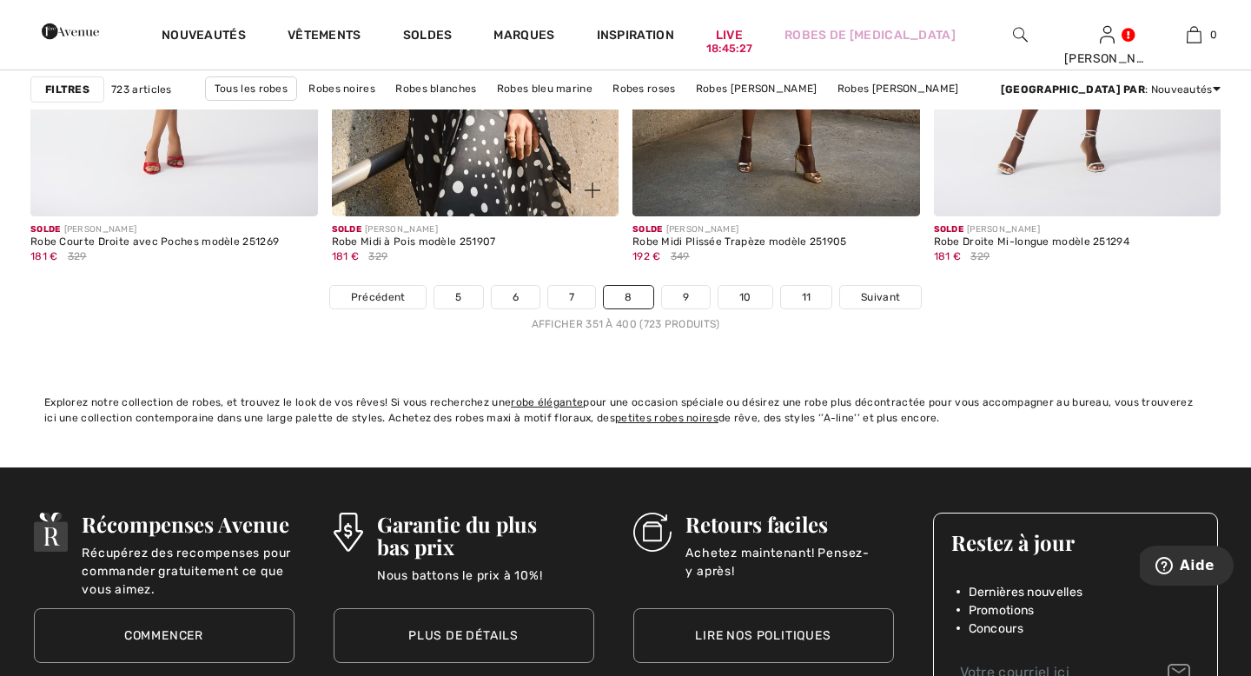
scroll to position [7757, 0]
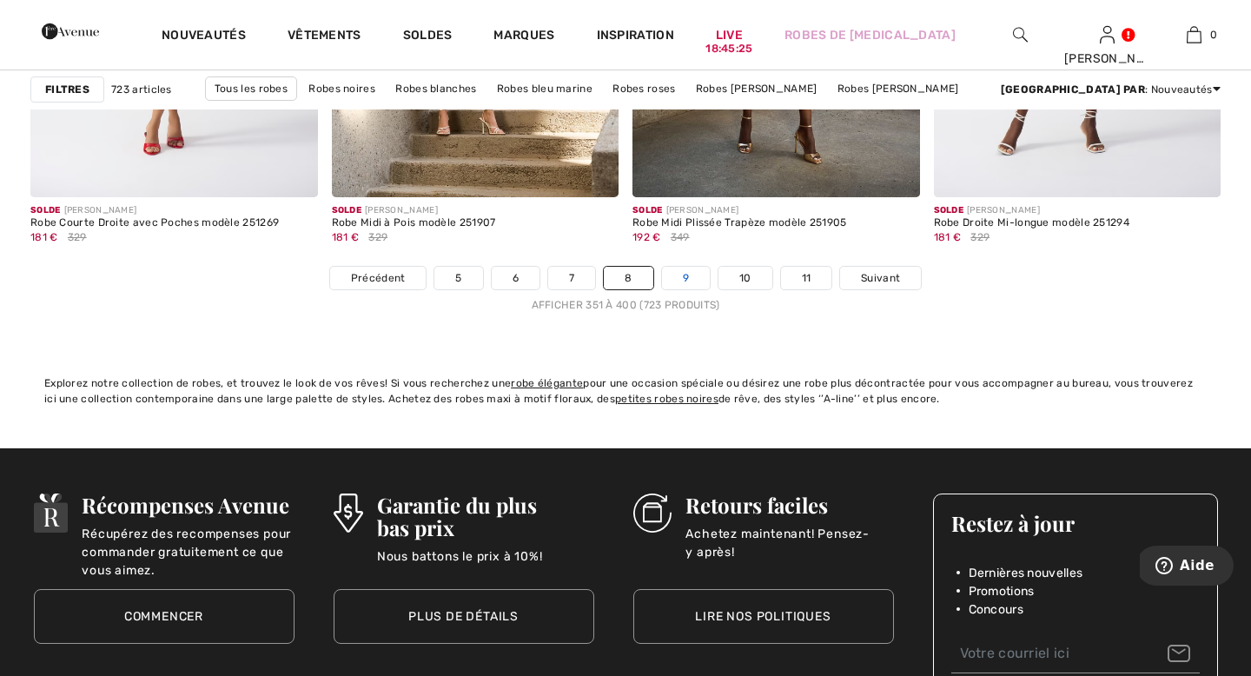
click at [682, 283] on link "9" at bounding box center [686, 278] width 48 height 23
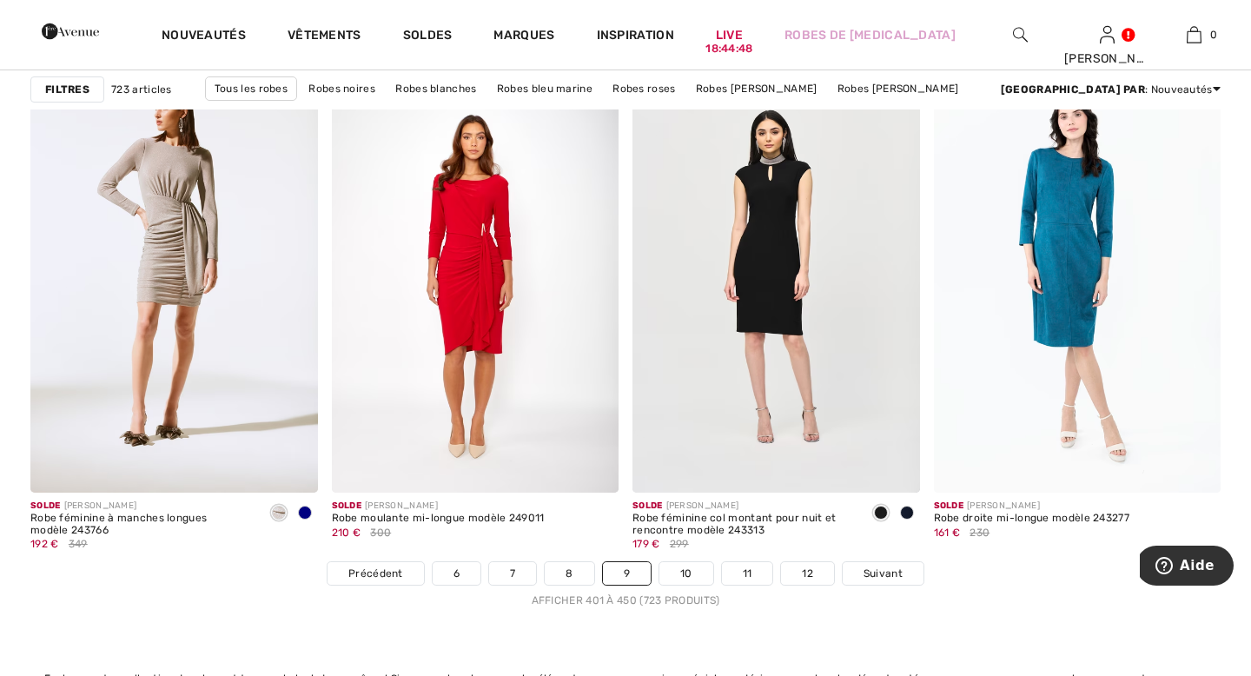
scroll to position [7476, 0]
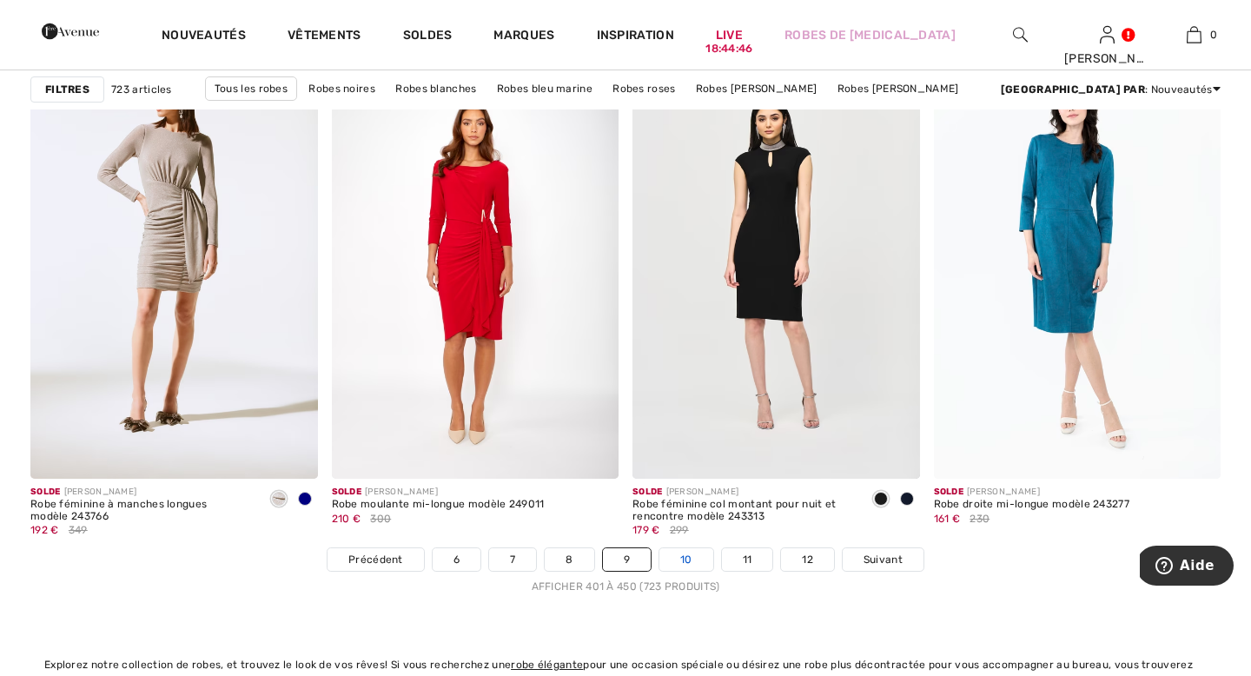
click at [673, 560] on link "10" at bounding box center [686, 559] width 54 height 23
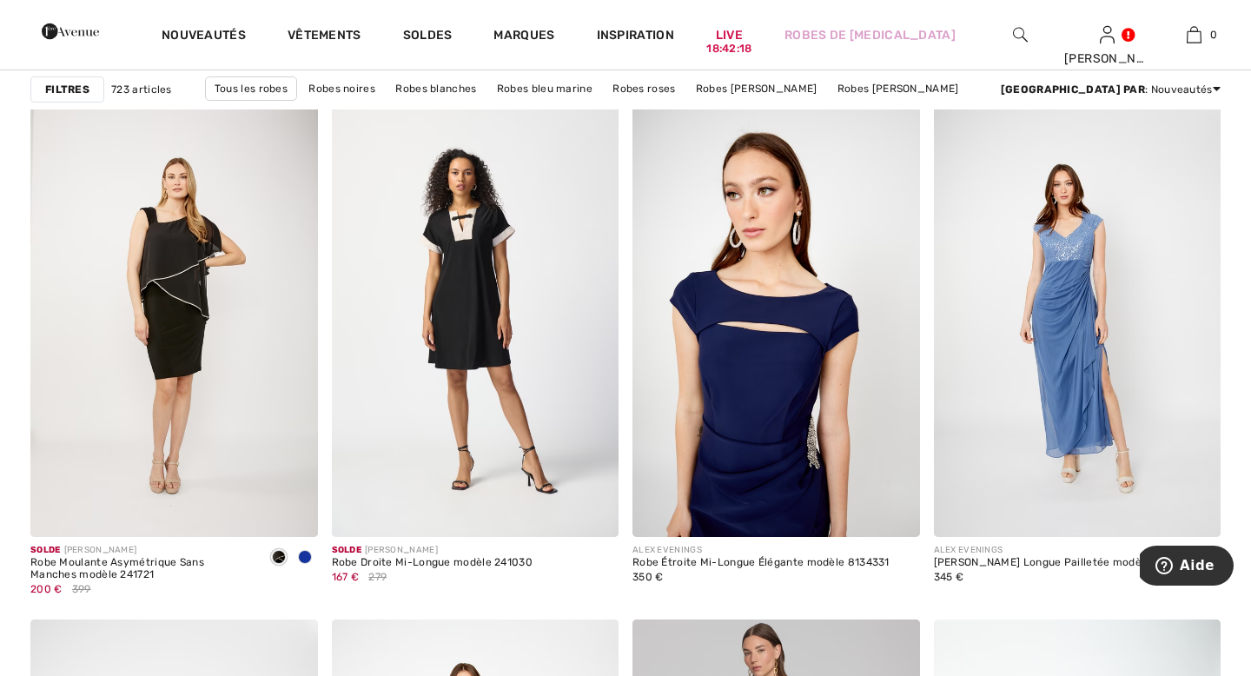
scroll to position [6910, 0]
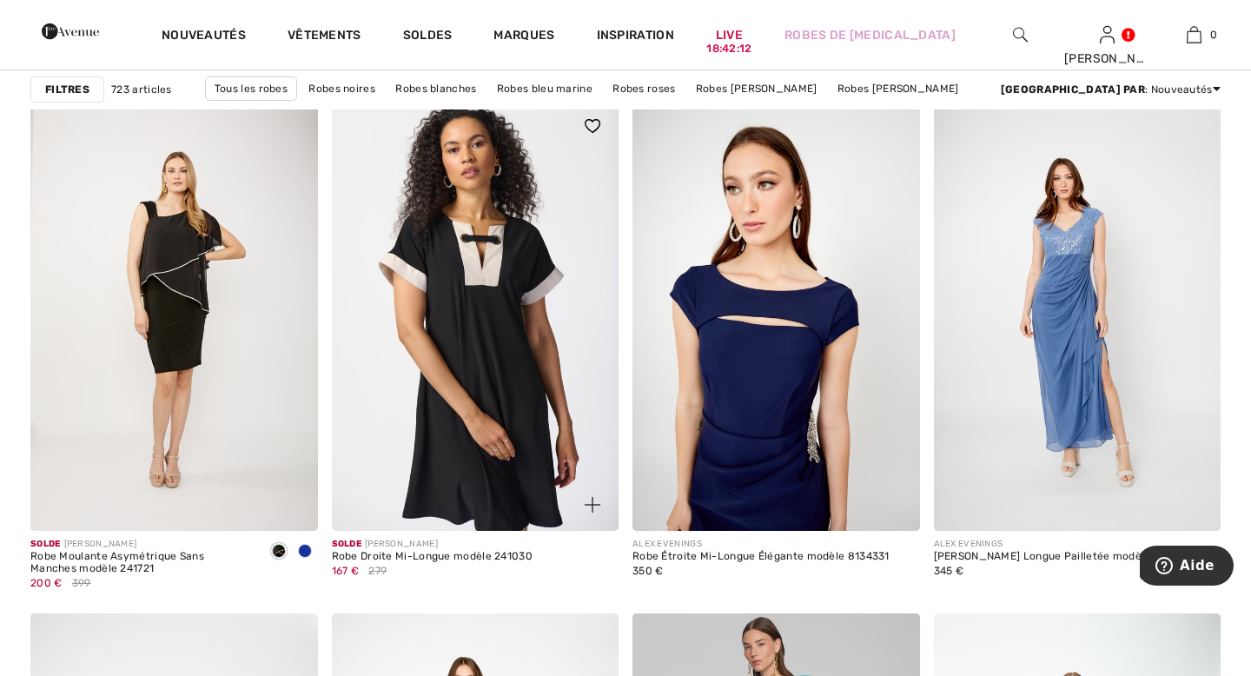
click at [560, 272] on img at bounding box center [476, 315] width 288 height 431
